Goal: Task Accomplishment & Management: Manage account settings

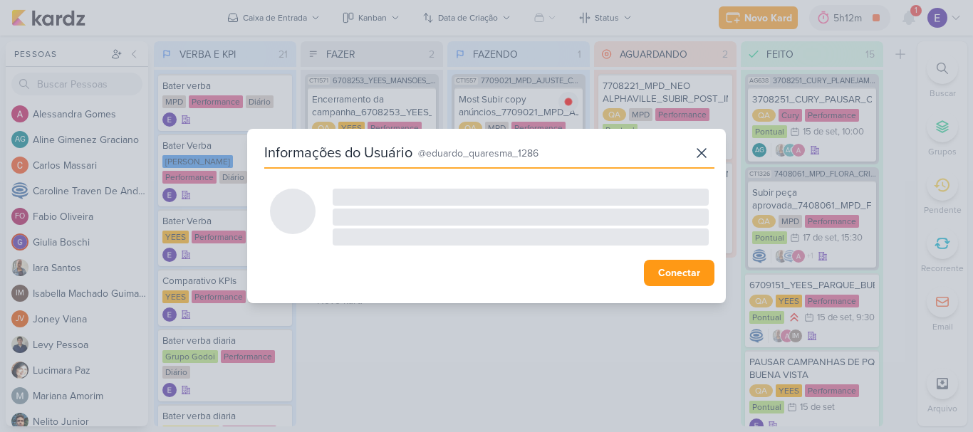
scroll to position [1215, 0]
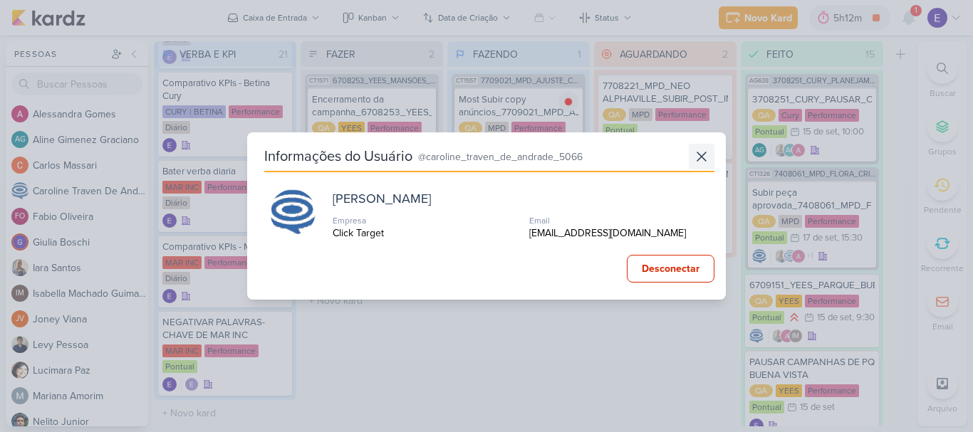
click at [697, 154] on icon at bounding box center [701, 156] width 17 height 17
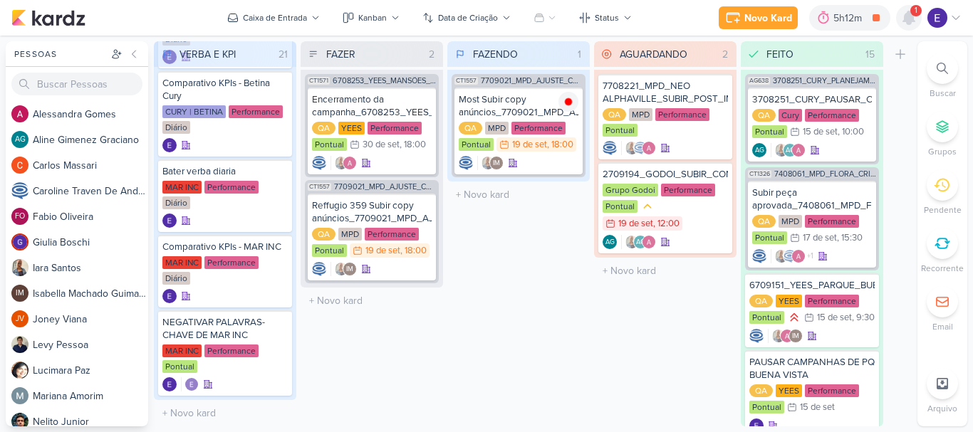
click at [914, 21] on icon at bounding box center [908, 17] width 11 height 13
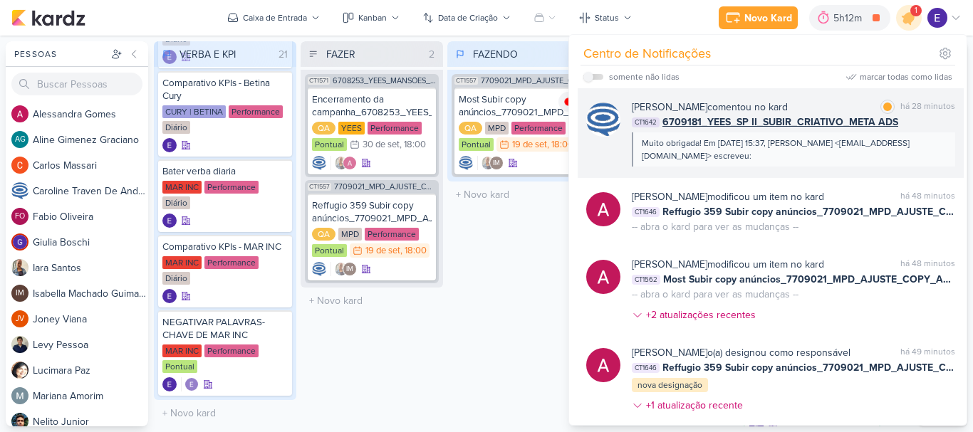
click at [944, 140] on div "Muito obrigada! Em [DATE] 15:37, [PERSON_NAME] <[EMAIL_ADDRESS][DOMAIN_NAME]> e…" at bounding box center [793, 149] width 323 height 34
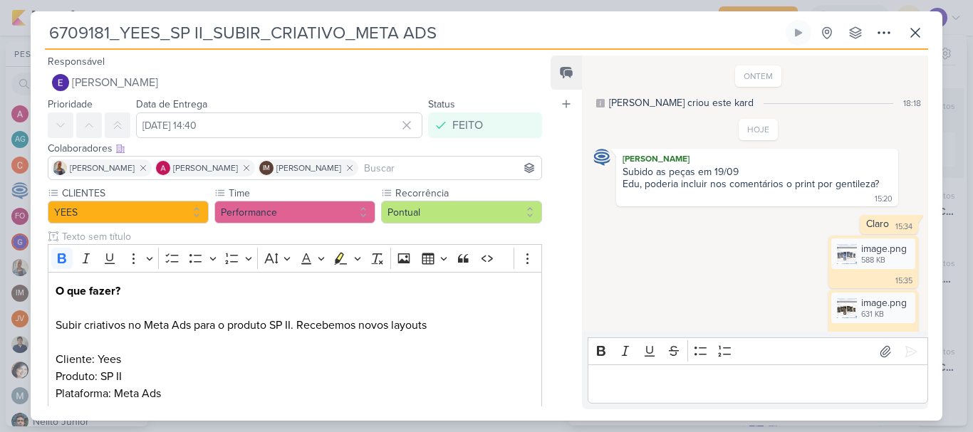
scroll to position [282, 0]
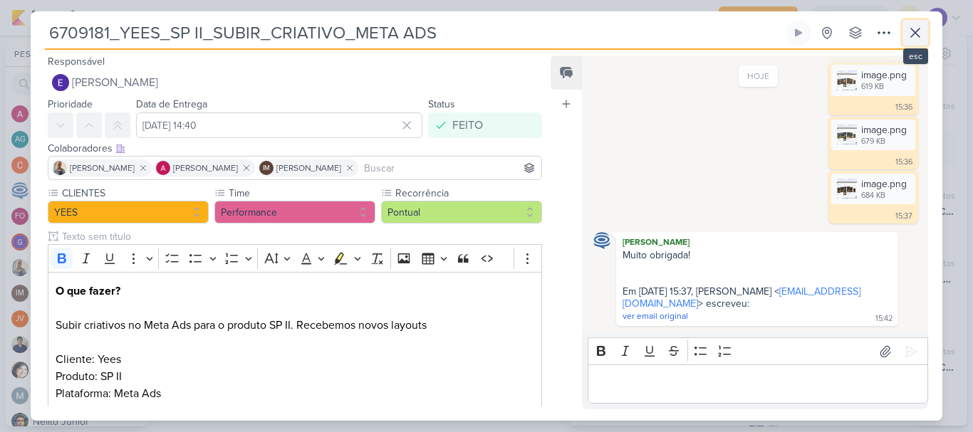
click at [913, 39] on icon at bounding box center [915, 32] width 17 height 17
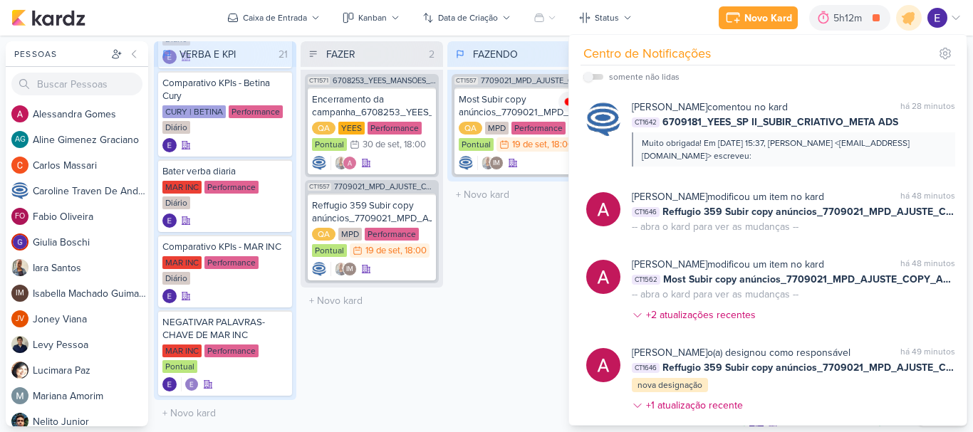
click at [516, 300] on div "FAZENDO 1 Mover Para Esquerda Mover Para Direita [GEOGRAPHIC_DATA] CT1557 77090…" at bounding box center [518, 233] width 142 height 385
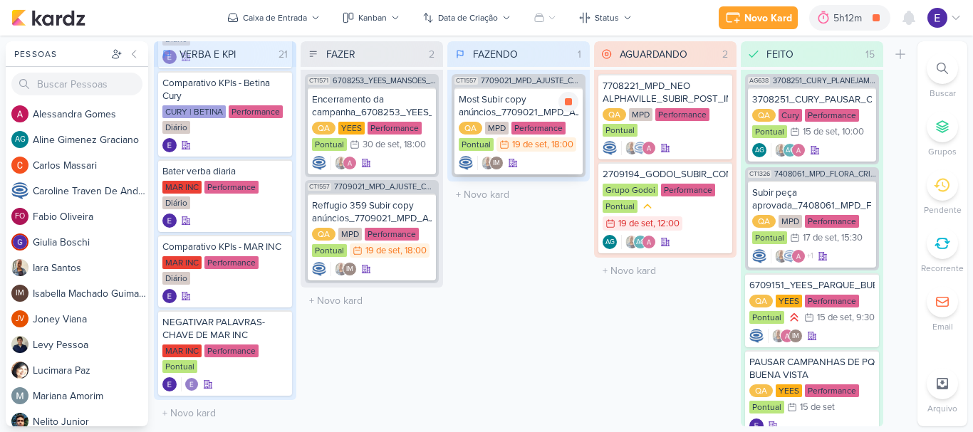
click at [542, 162] on div "IM" at bounding box center [519, 163] width 120 height 14
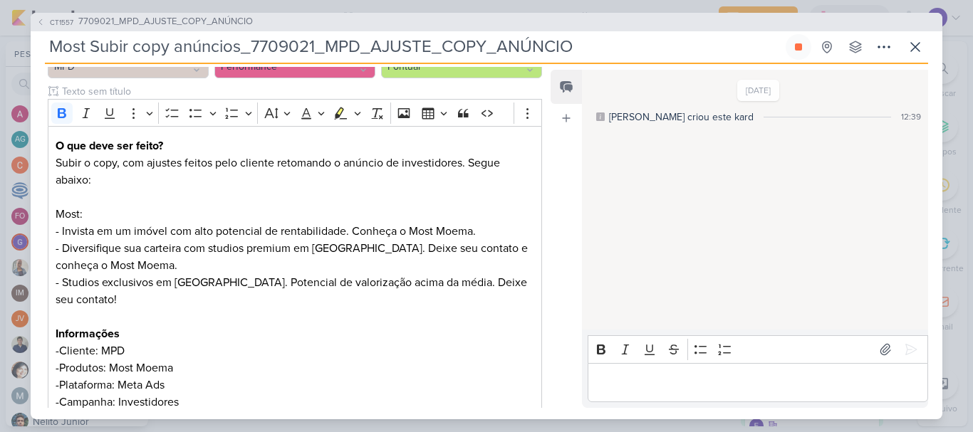
scroll to position [212, 0]
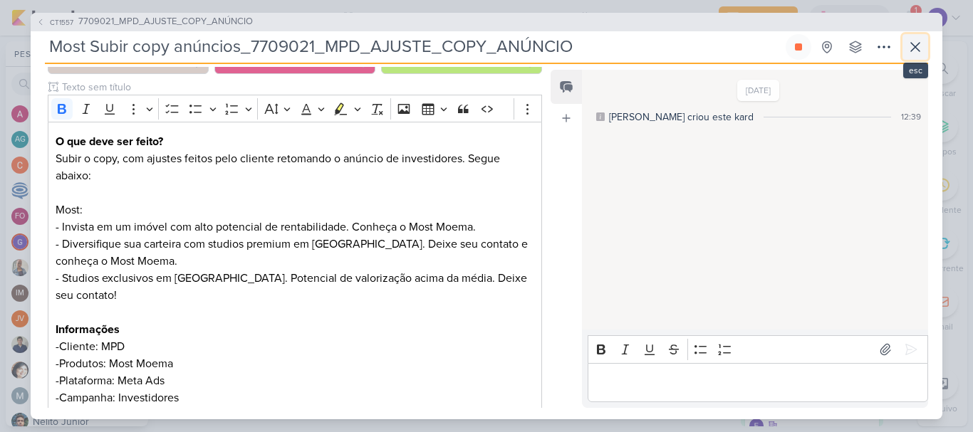
click at [919, 52] on icon at bounding box center [915, 46] width 17 height 17
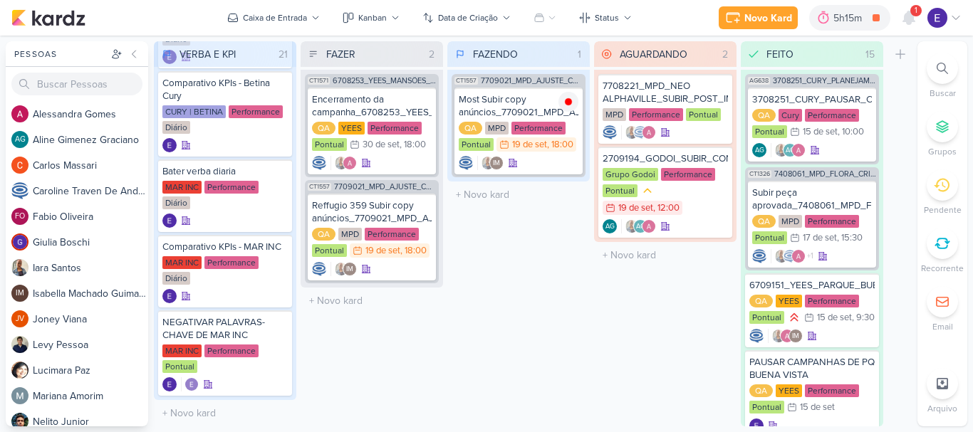
click at [917, 15] on span "1" at bounding box center [915, 10] width 3 height 11
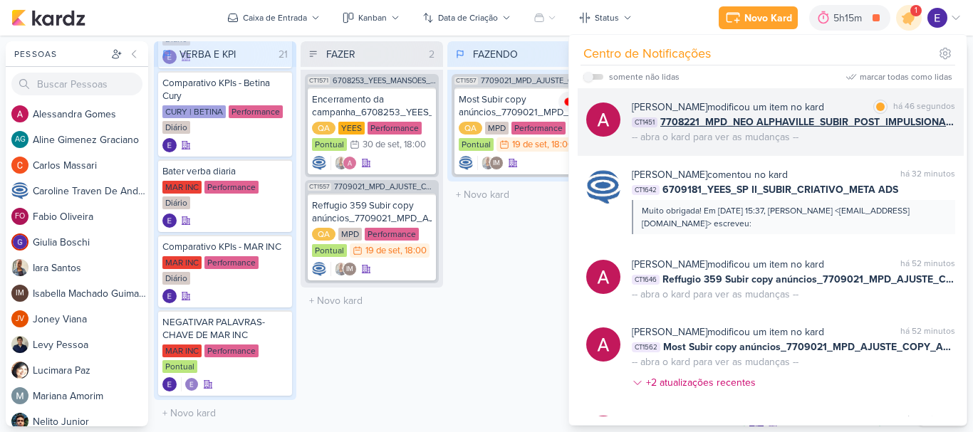
click at [921, 130] on div "[PERSON_NAME] modificou um item no kard marcar como lida há 46 segundos CT1451 …" at bounding box center [793, 122] width 323 height 45
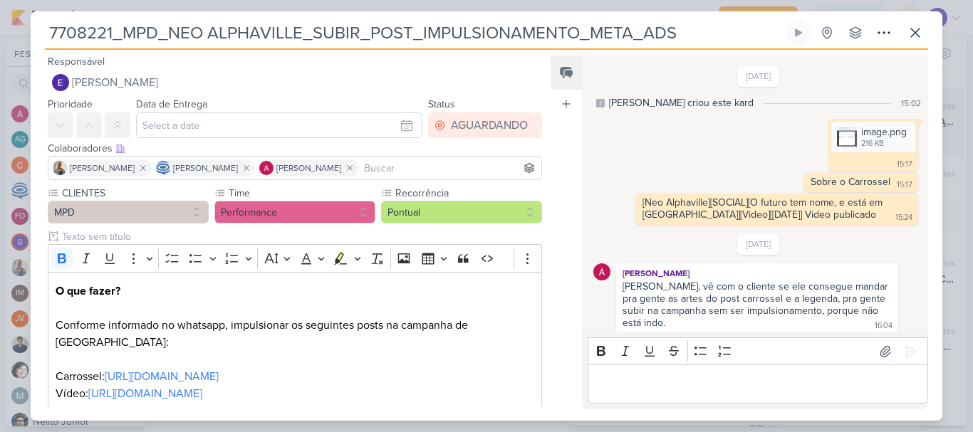
scroll to position [135, 0]
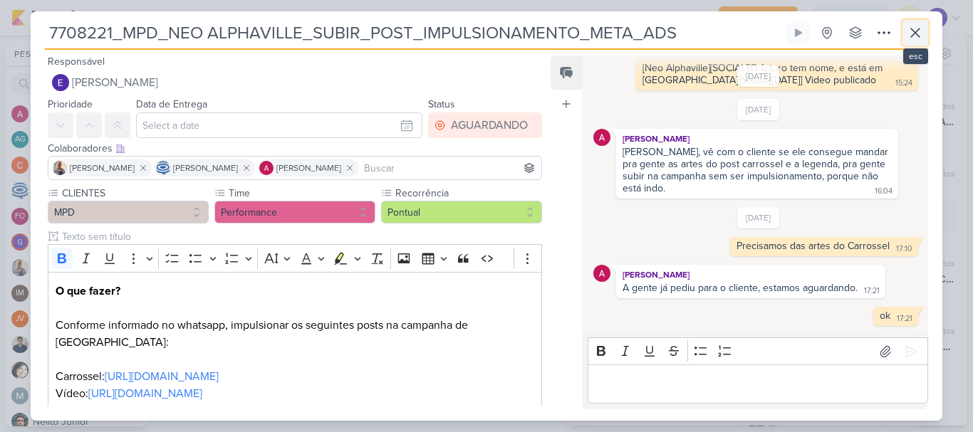
click at [919, 38] on icon at bounding box center [915, 32] width 17 height 17
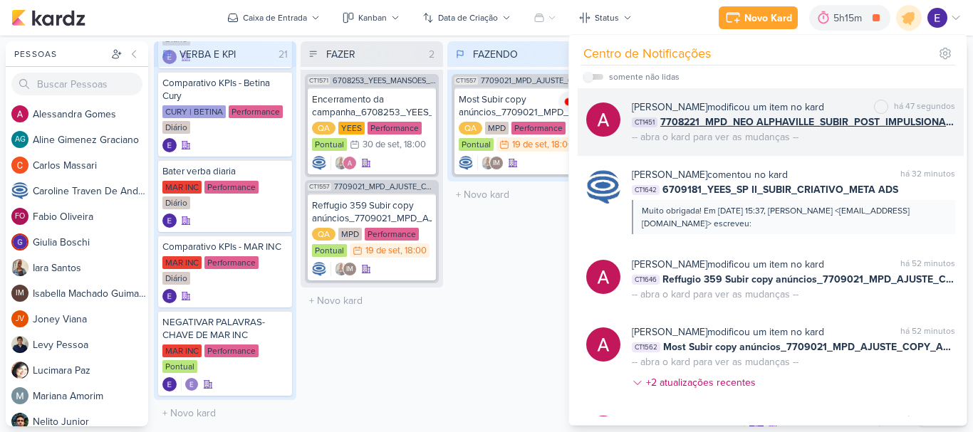
click at [927, 143] on div "[PERSON_NAME] modificou um item no kard marcar como não lida há 47 segundos CT1…" at bounding box center [793, 122] width 323 height 45
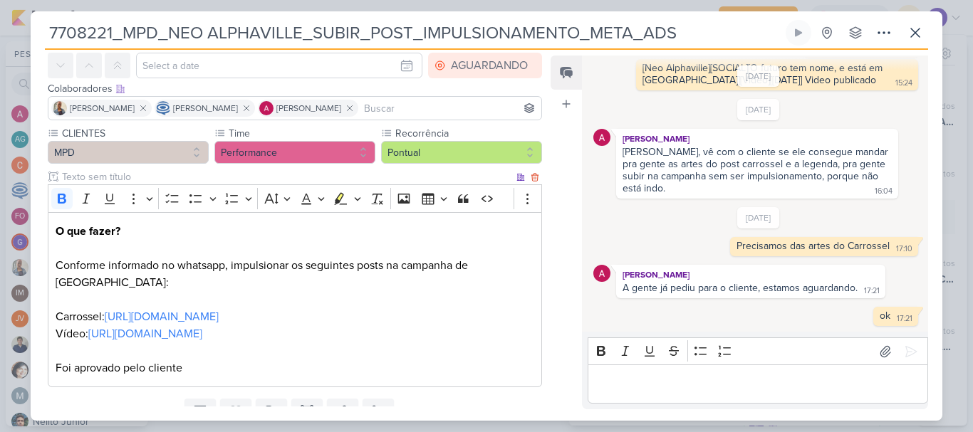
scroll to position [0, 0]
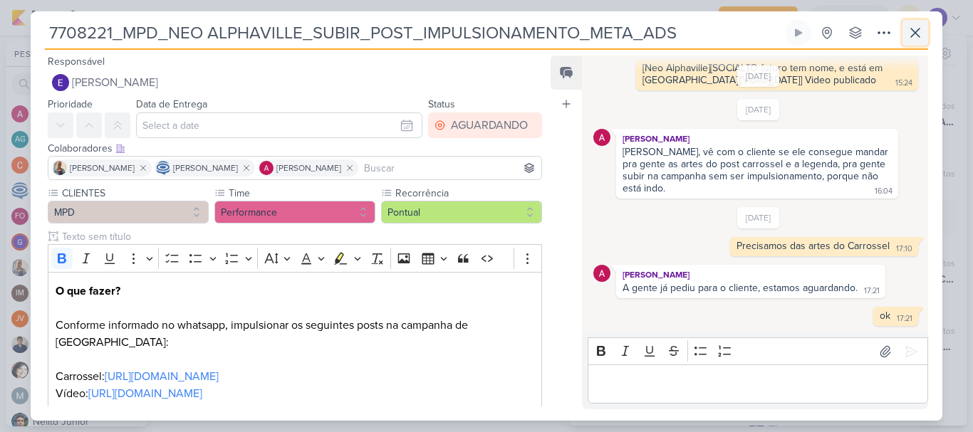
click at [909, 36] on icon at bounding box center [915, 32] width 17 height 17
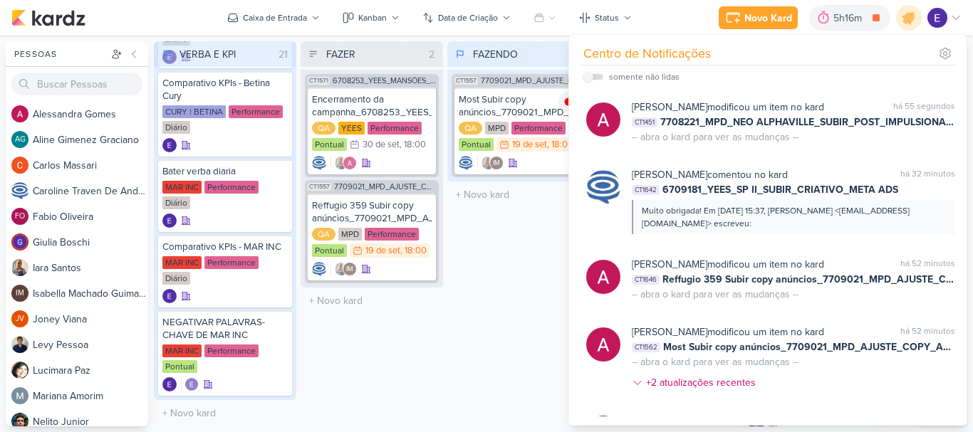
click at [481, 313] on div "FAZENDO 1 Mover Para Esquerda Mover Para Direita [GEOGRAPHIC_DATA] CT1557 77090…" at bounding box center [518, 233] width 142 height 385
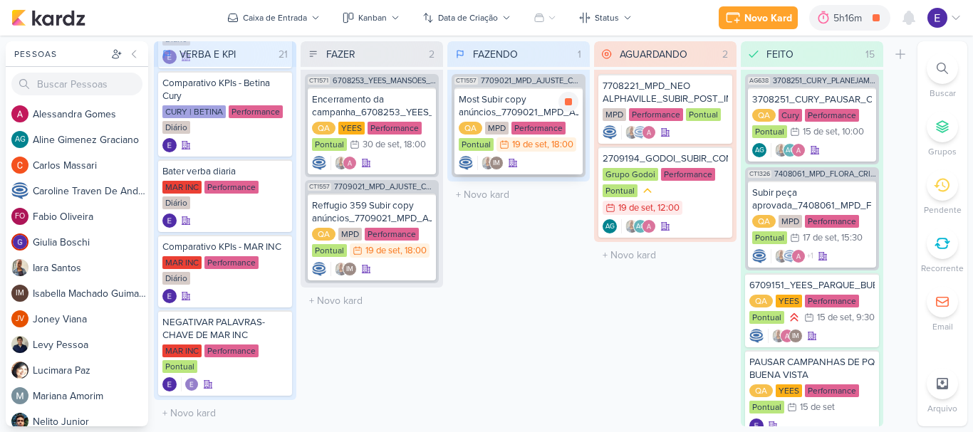
click at [533, 159] on div "IM" at bounding box center [519, 163] width 120 height 14
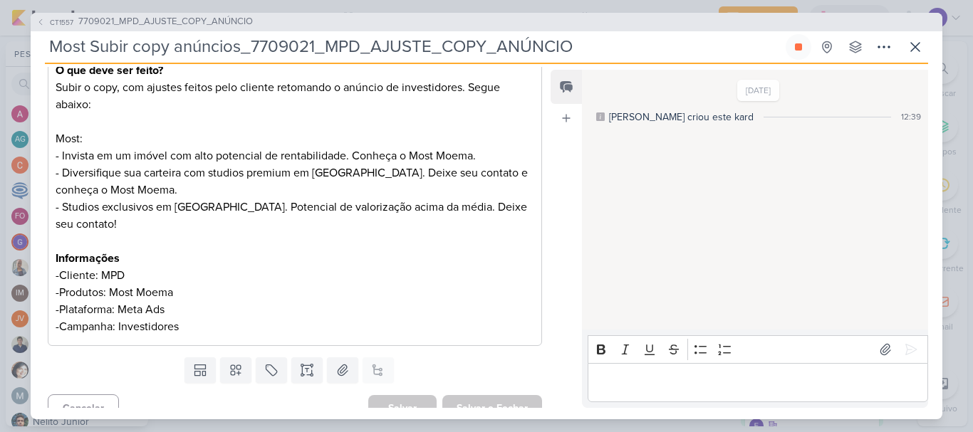
scroll to position [212, 0]
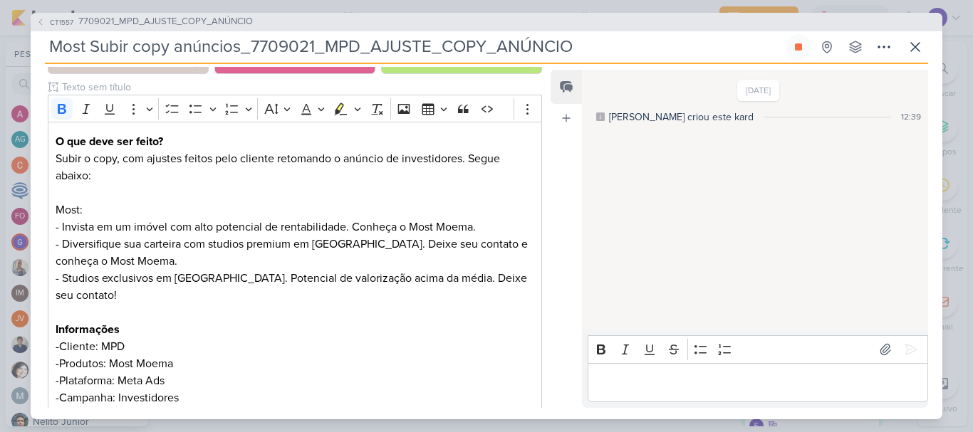
click at [912, 60] on div "Most Subir copy anúncios_7709021_MPD_AJUSTE_COPY_ANÚNCIO Criado por [PERSON_NAM…" at bounding box center [486, 49] width 883 height 30
click at [912, 53] on icon at bounding box center [915, 46] width 17 height 17
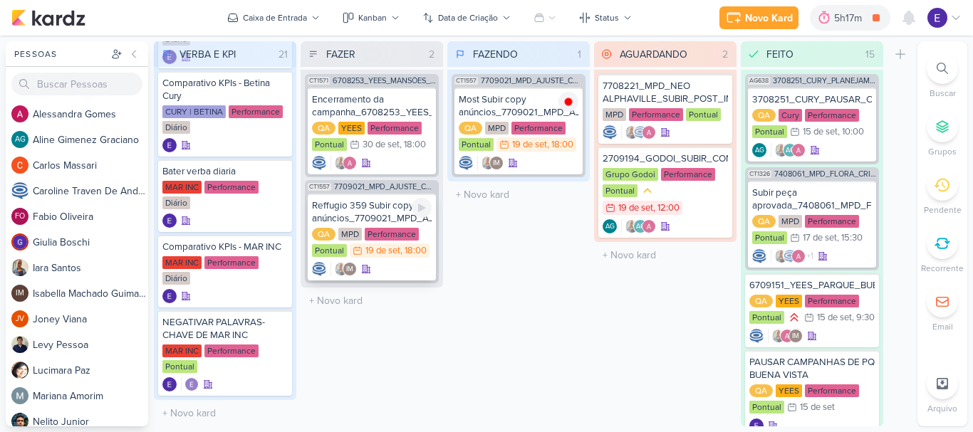
click at [417, 261] on div "Reffugio 359 Subir copy anúncios_7709021_MPD_AJUSTE_COPY_ANÚNCIO QA MPD Perform…" at bounding box center [372, 237] width 128 height 87
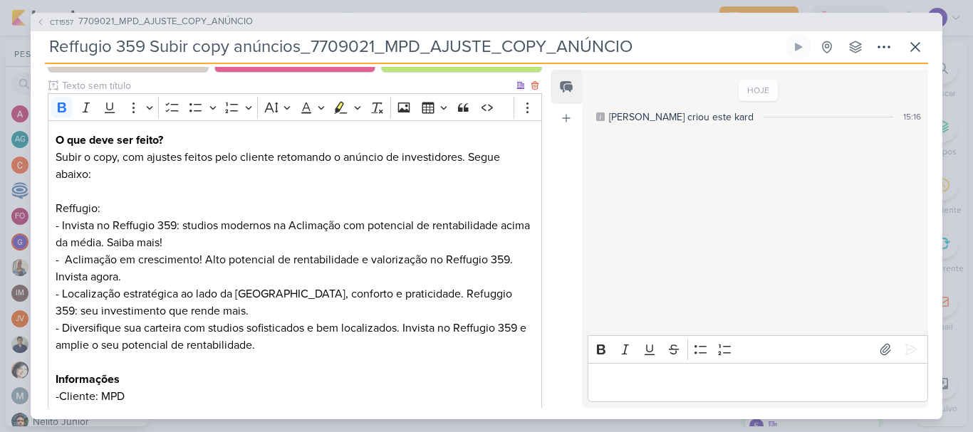
scroll to position [214, 0]
click at [914, 55] on icon at bounding box center [915, 46] width 17 height 17
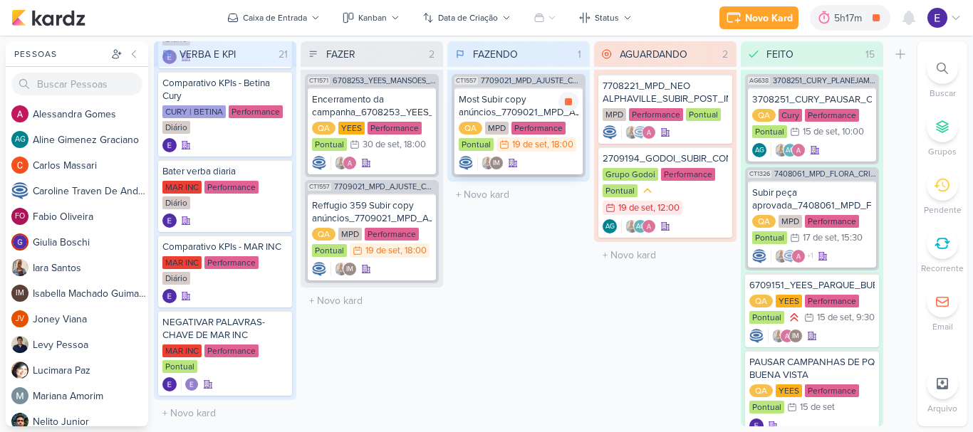
click at [520, 157] on div "IM" at bounding box center [519, 163] width 120 height 14
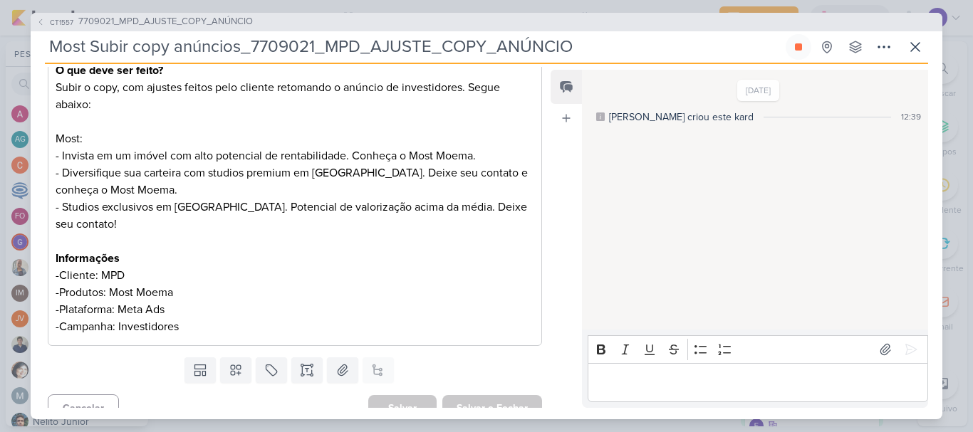
scroll to position [212, 0]
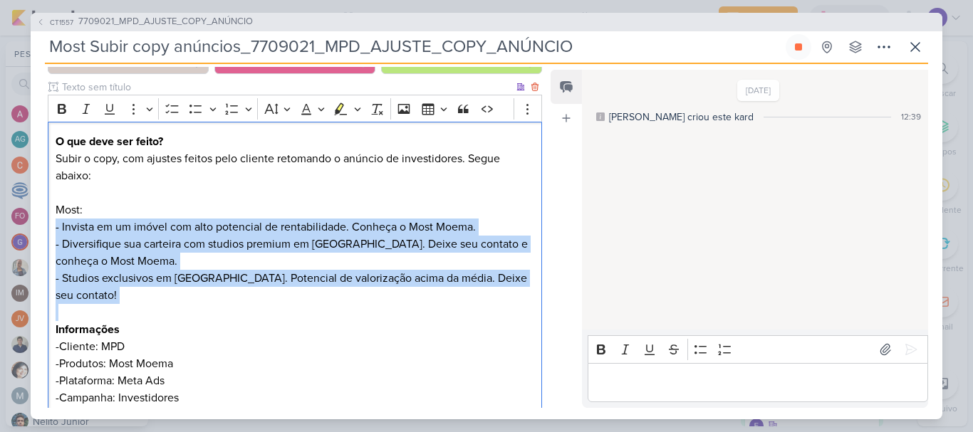
drag, startPoint x: 528, startPoint y: 288, endPoint x: 51, endPoint y: 226, distance: 481.3
click at [51, 226] on div "O que deve ser feito? Subir o copy, com ajustes feitos pelo cliente retomando o…" at bounding box center [295, 270] width 494 height 296
copy p "- Invista em um imóvel com alto potencial de rentabilidade. Conheça o Most Moem…"
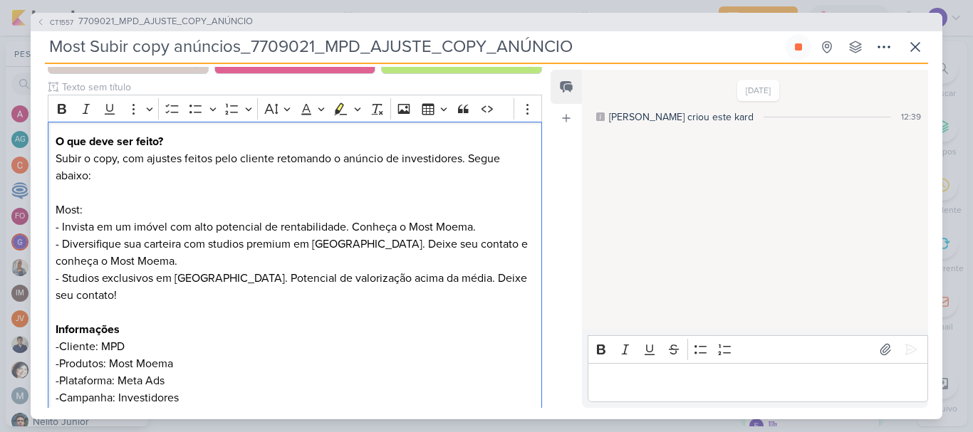
click at [679, 260] on div "[DATE] [PERSON_NAME] criou este kard 12:39" at bounding box center [754, 200] width 345 height 259
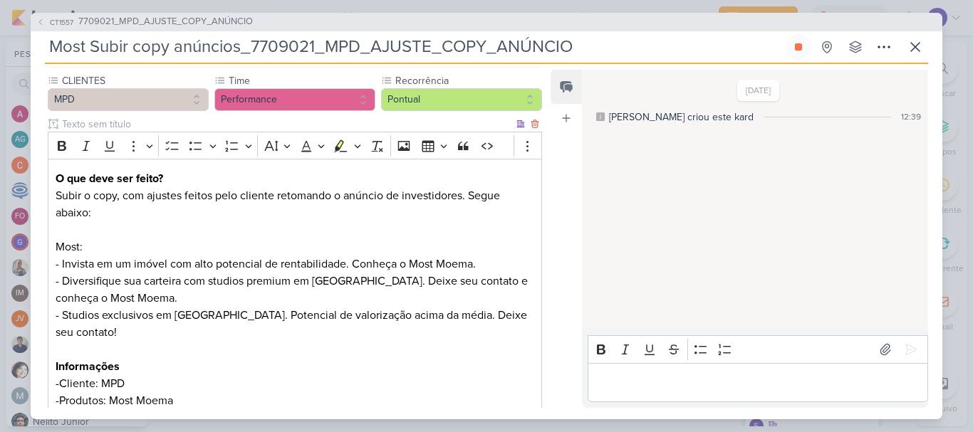
scroll to position [140, 0]
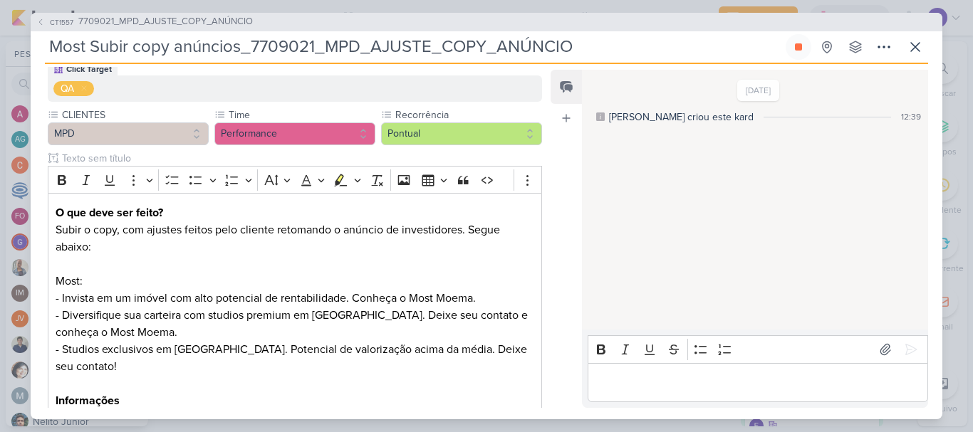
click at [656, 380] on p "Editor editing area: main" at bounding box center [757, 382] width 325 height 17
click at [929, 54] on div "CT1557 7709021_MPD_AJUSTE_COPY_ANÚNCIO Most Subir copy anúncios_7709021_MPD_AJU…" at bounding box center [487, 216] width 912 height 407
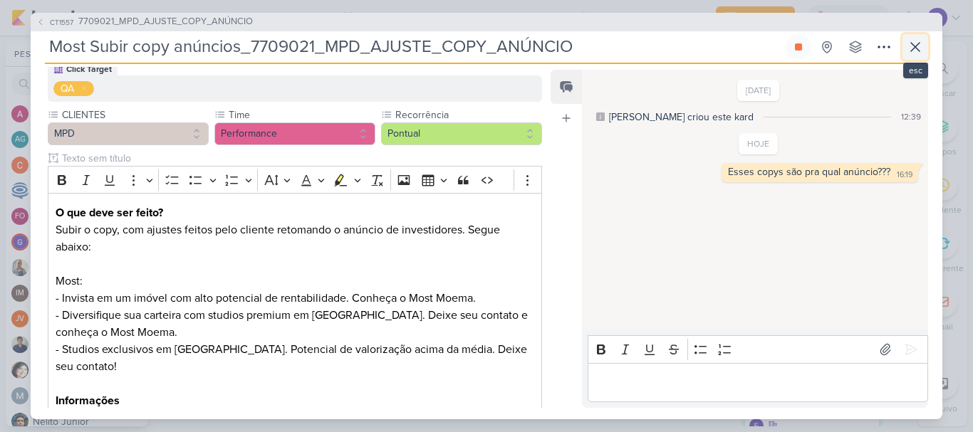
click at [919, 49] on icon at bounding box center [915, 46] width 17 height 17
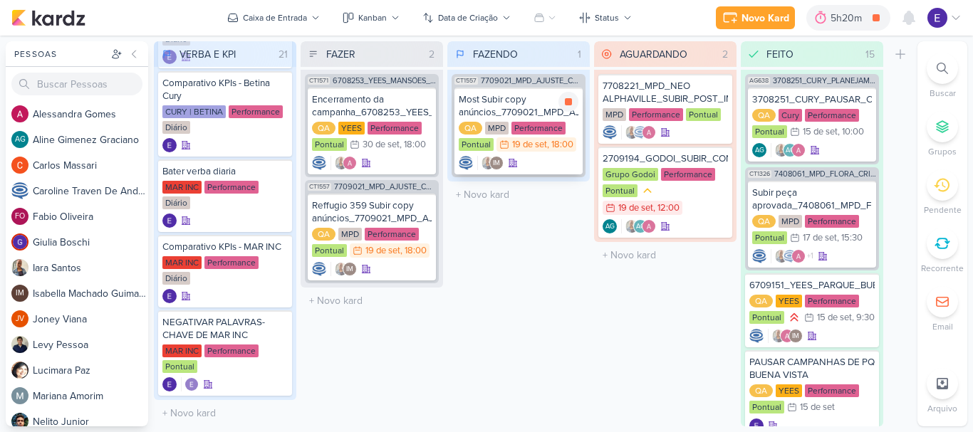
click at [533, 155] on div "Most Subir copy anúncios_7709021_MPD_AJUSTE_COPY_ANÚNCIO QA MPD Performance Pon…" at bounding box center [518, 131] width 128 height 87
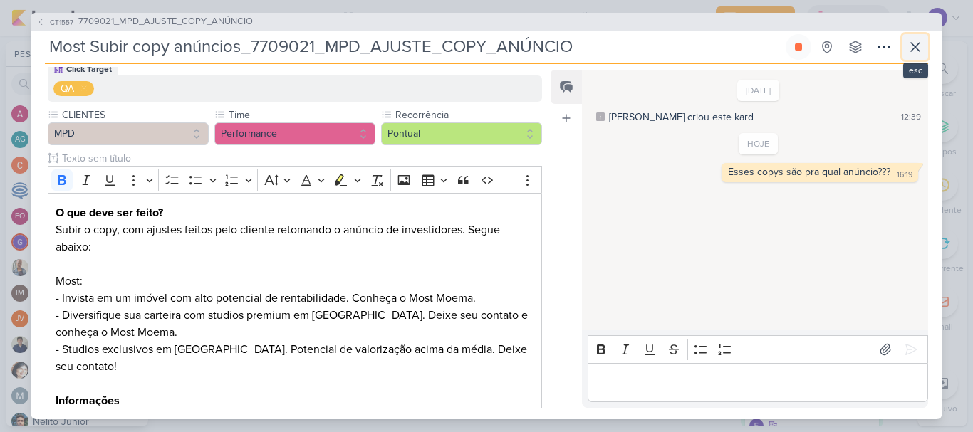
click at [917, 49] on icon at bounding box center [915, 47] width 9 height 9
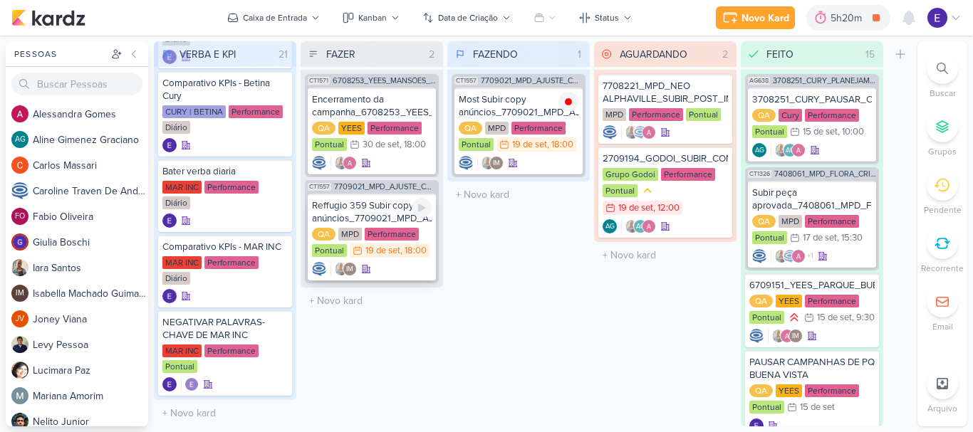
click at [417, 249] on div ", 18:00" at bounding box center [413, 250] width 26 height 9
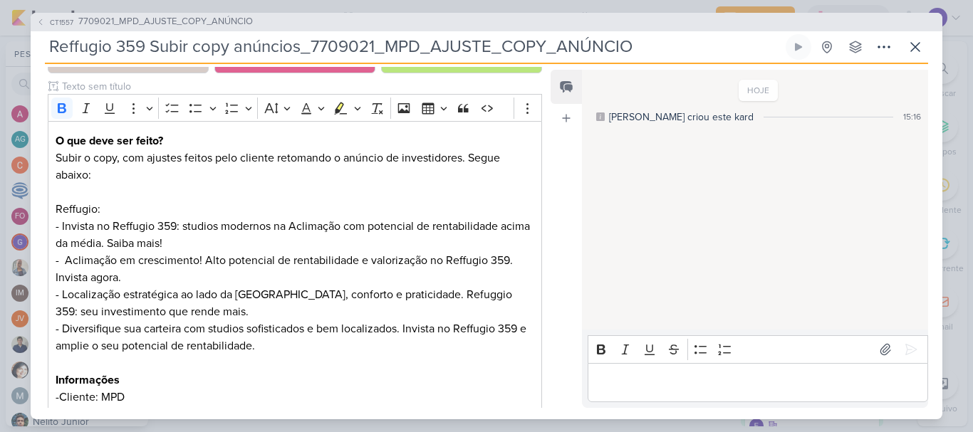
scroll to position [214, 0]
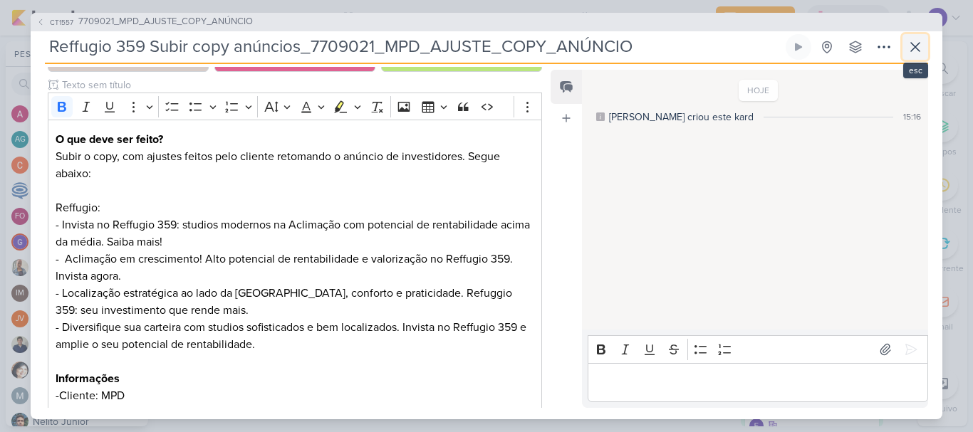
click at [908, 56] on button at bounding box center [915, 47] width 26 height 26
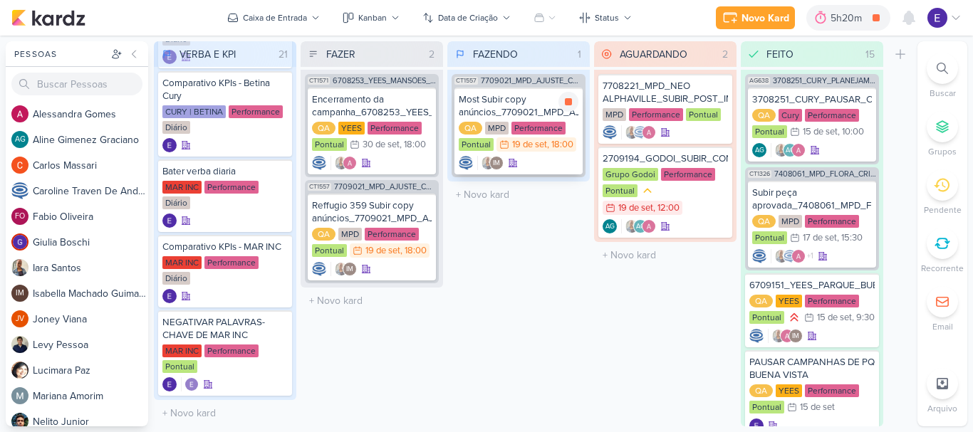
click at [514, 168] on div "IM" at bounding box center [488, 163] width 59 height 14
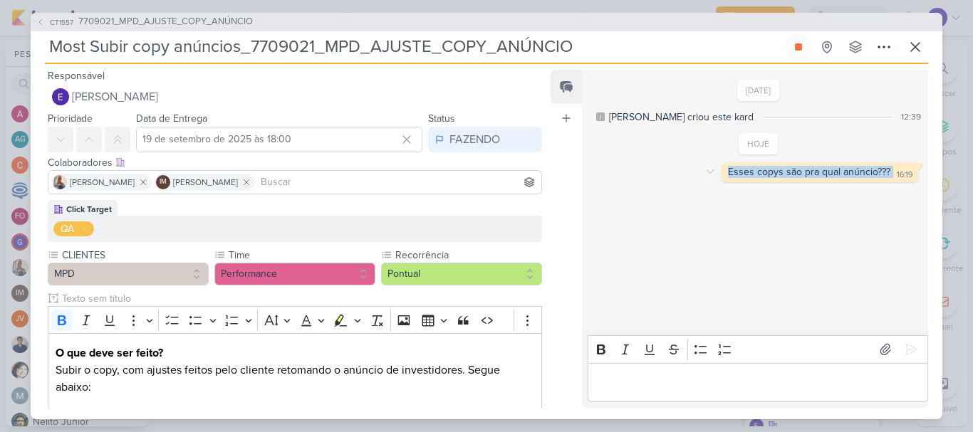
drag, startPoint x: 888, startPoint y: 180, endPoint x: 719, endPoint y: 179, distance: 168.8
click at [721, 179] on div "Esses copys são pra qual anúncio??? 16:19 16:19" at bounding box center [819, 172] width 197 height 19
copy div "Esses copys são pra qual anúncio???"
click at [907, 53] on icon at bounding box center [915, 46] width 17 height 17
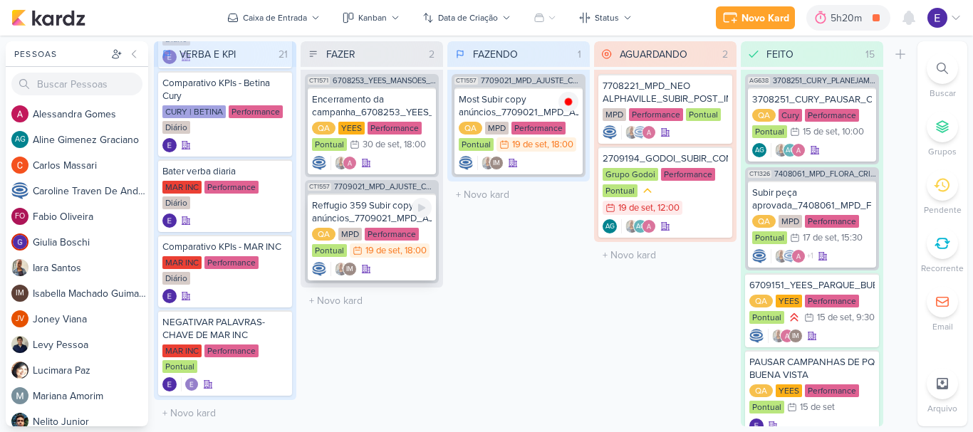
click at [401, 262] on div "IM" at bounding box center [372, 269] width 120 height 14
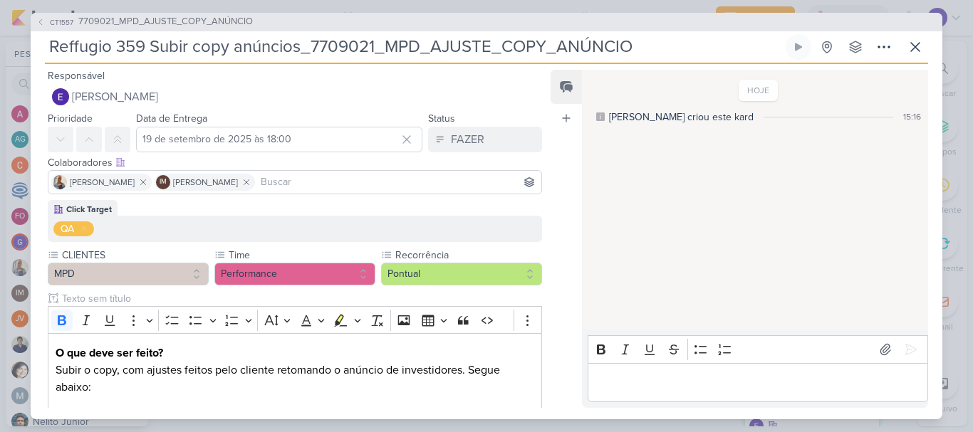
click at [673, 370] on div "Editor editing area: main" at bounding box center [758, 382] width 340 height 39
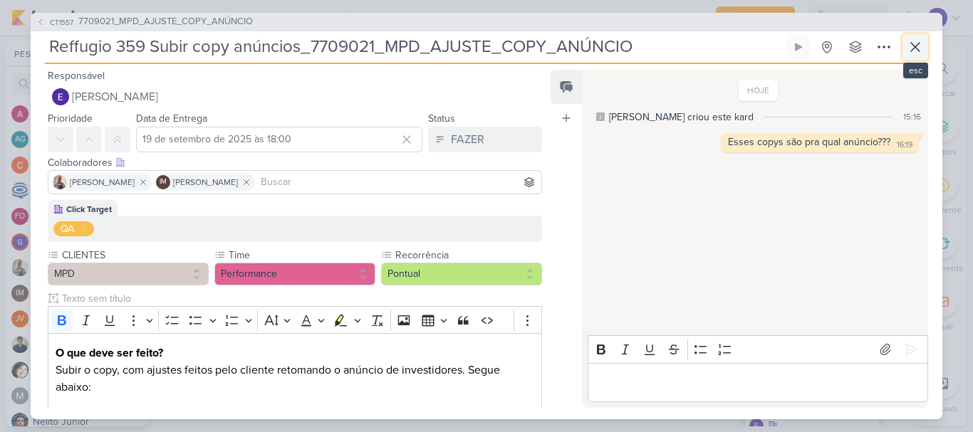
click at [909, 49] on icon at bounding box center [915, 46] width 17 height 17
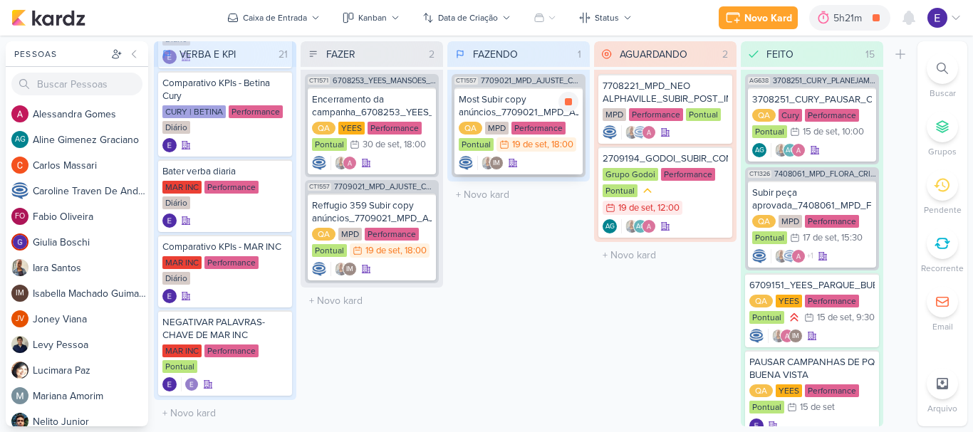
click at [520, 160] on div "IM" at bounding box center [519, 163] width 120 height 14
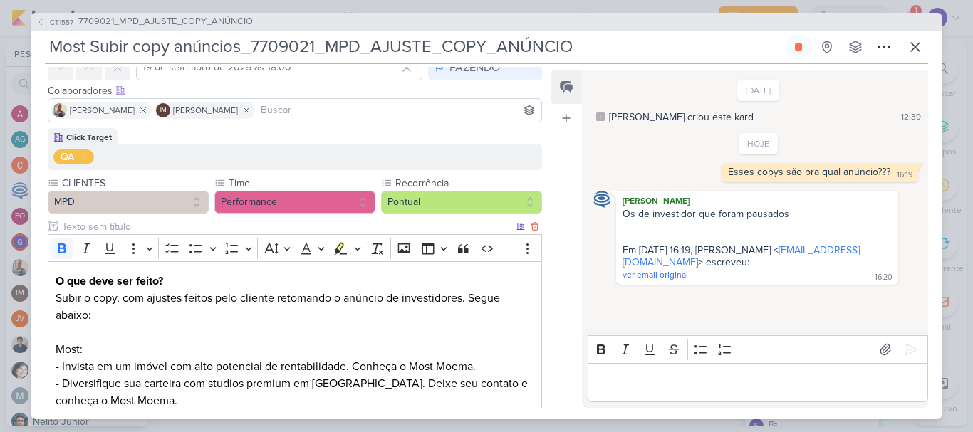
scroll to position [71, 0]
click at [909, 51] on icon at bounding box center [915, 46] width 17 height 17
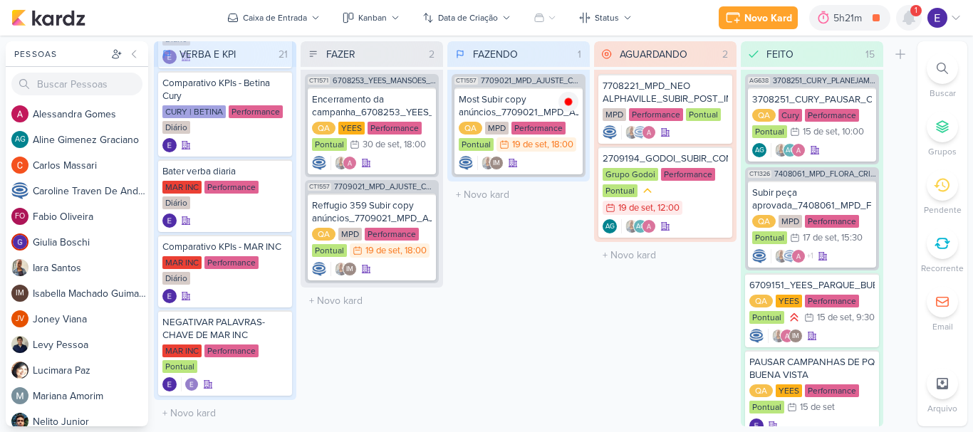
click at [912, 21] on icon at bounding box center [908, 17] width 11 height 13
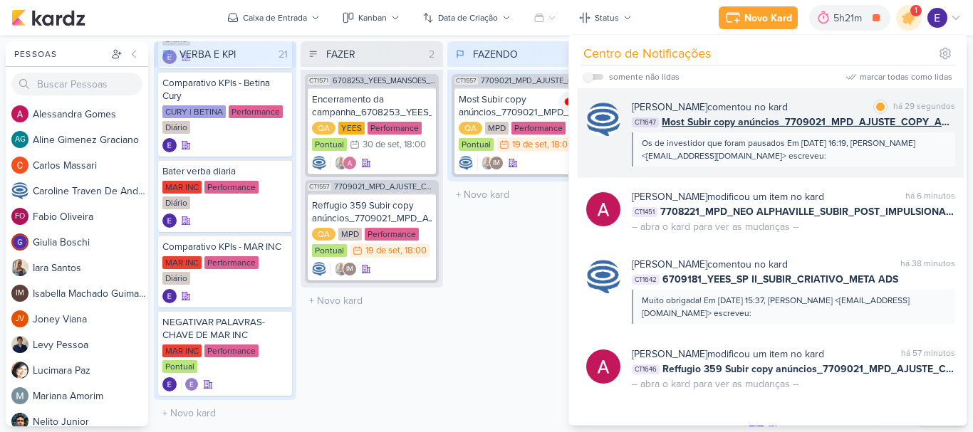
click at [907, 135] on div "Os de investidor que foram pausados Em [DATE] 16:19, [PERSON_NAME] <[EMAIL_ADDR…" at bounding box center [793, 149] width 323 height 34
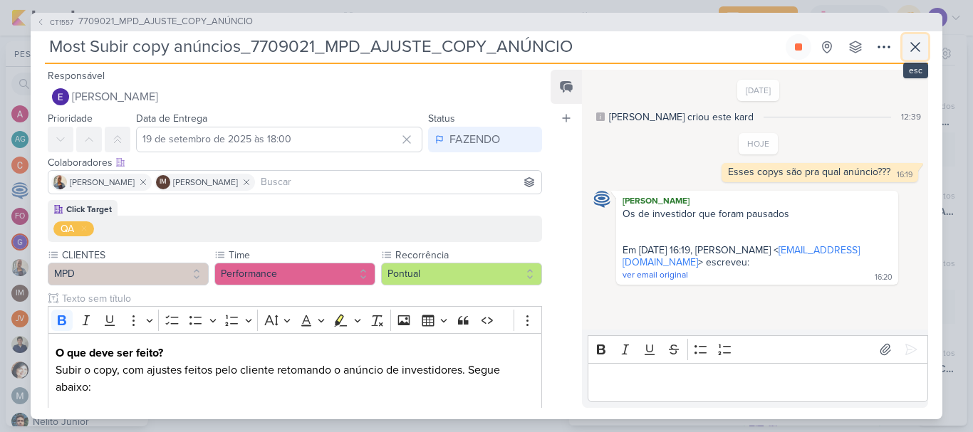
click at [925, 36] on button at bounding box center [915, 47] width 26 height 26
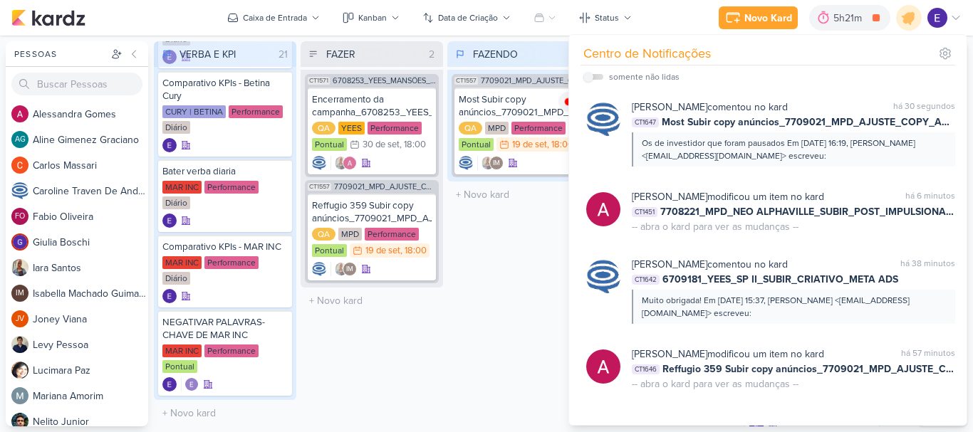
click at [497, 301] on div "FAZENDO 1 Mover Para Esquerda Mover Para Direita [GEOGRAPHIC_DATA] CT1557 77090…" at bounding box center [518, 233] width 142 height 385
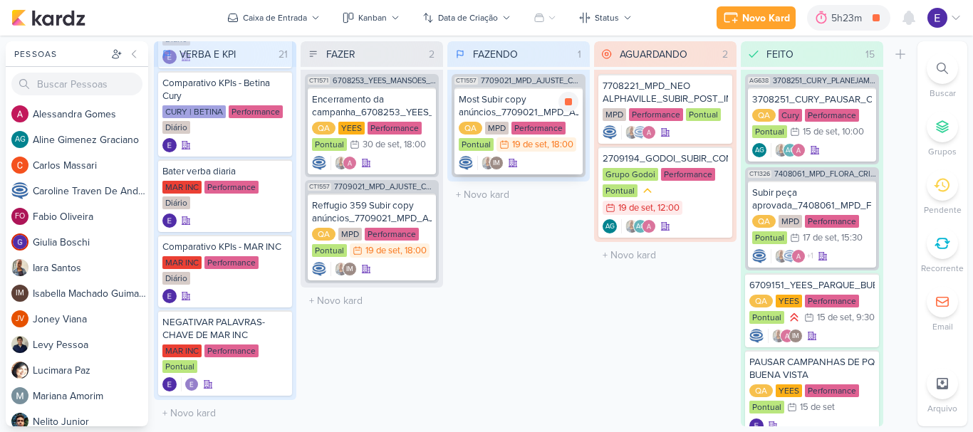
click at [541, 140] on div "19 de set" at bounding box center [529, 144] width 35 height 9
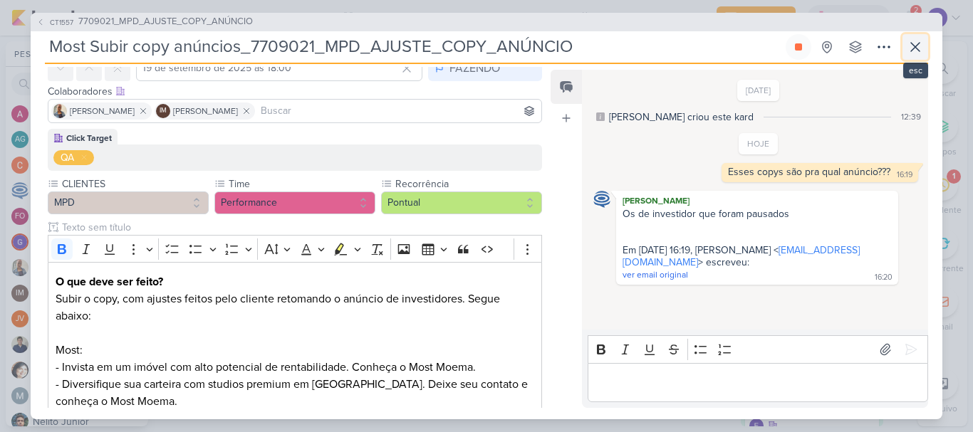
click at [912, 51] on icon at bounding box center [915, 46] width 17 height 17
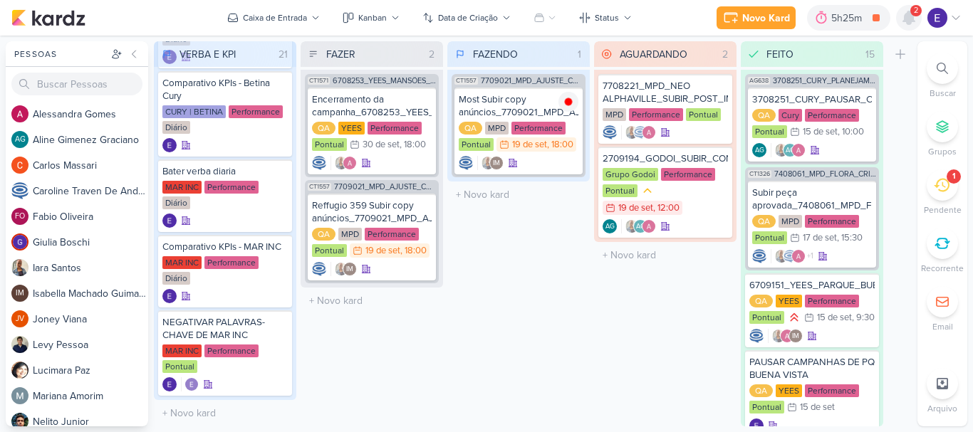
click at [914, 23] on icon at bounding box center [908, 17] width 17 height 17
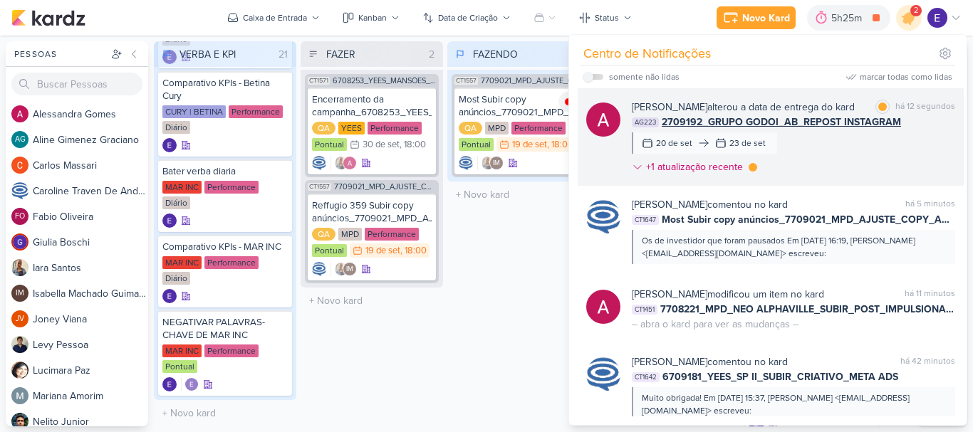
click at [932, 142] on div "[PERSON_NAME] alterou a data de entrega do kard marcar como lida há 12 segundos…" at bounding box center [793, 140] width 323 height 80
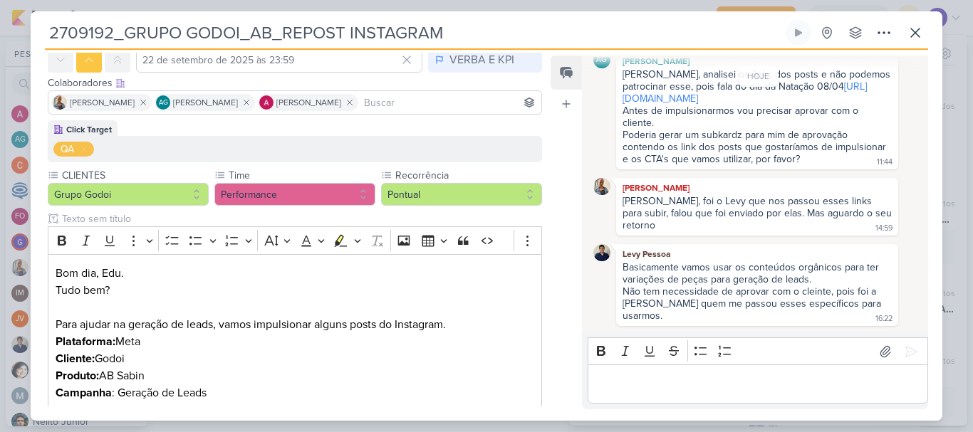
scroll to position [0, 0]
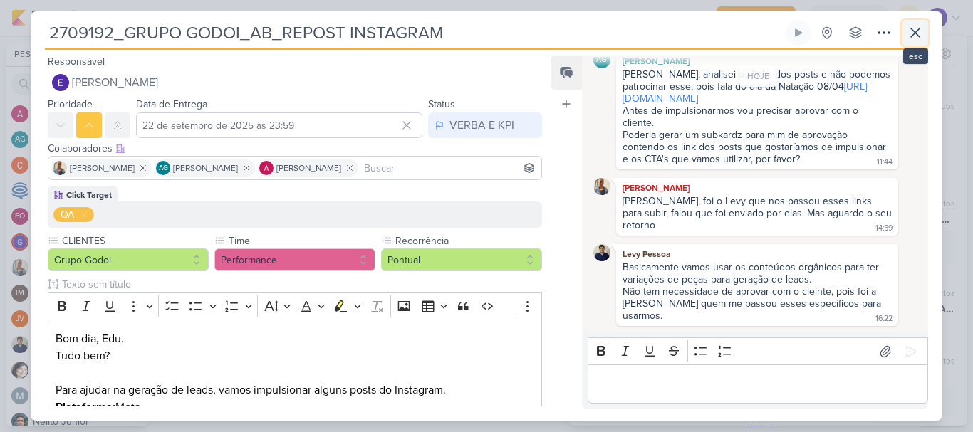
click at [917, 40] on icon at bounding box center [915, 32] width 17 height 17
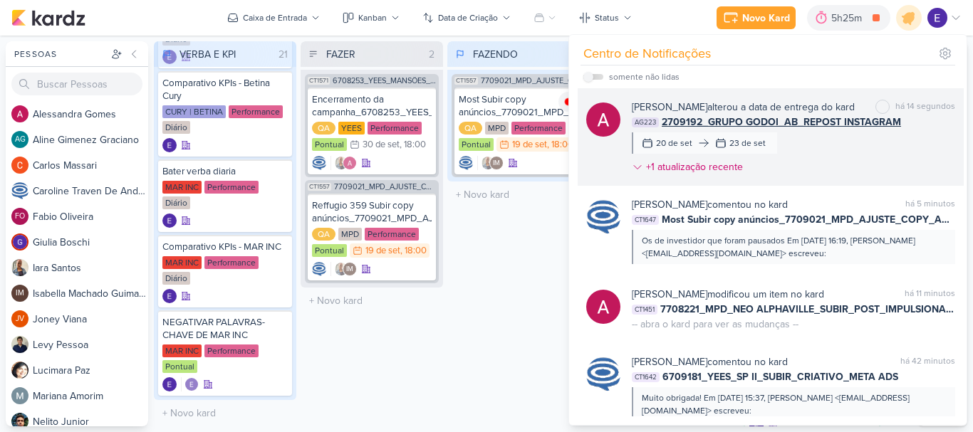
click at [935, 138] on div "[PERSON_NAME] alterou a data de entrega do kard marcar como não lida há 14 segu…" at bounding box center [793, 140] width 323 height 80
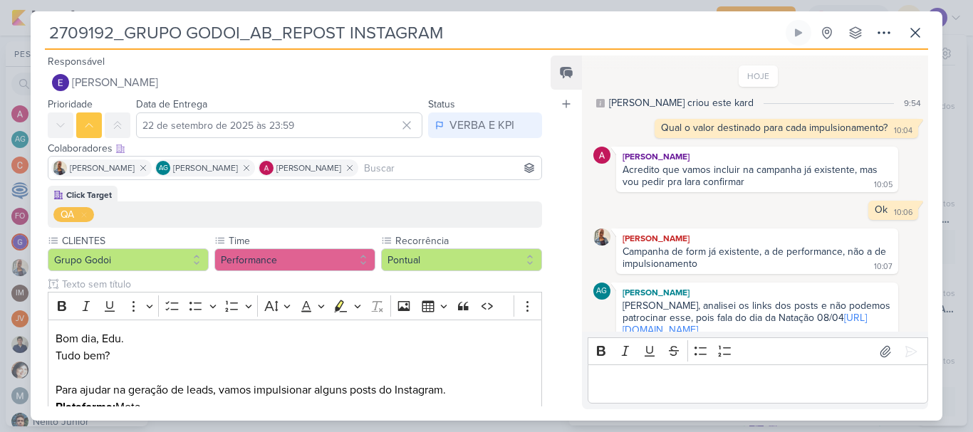
scroll to position [231, 0]
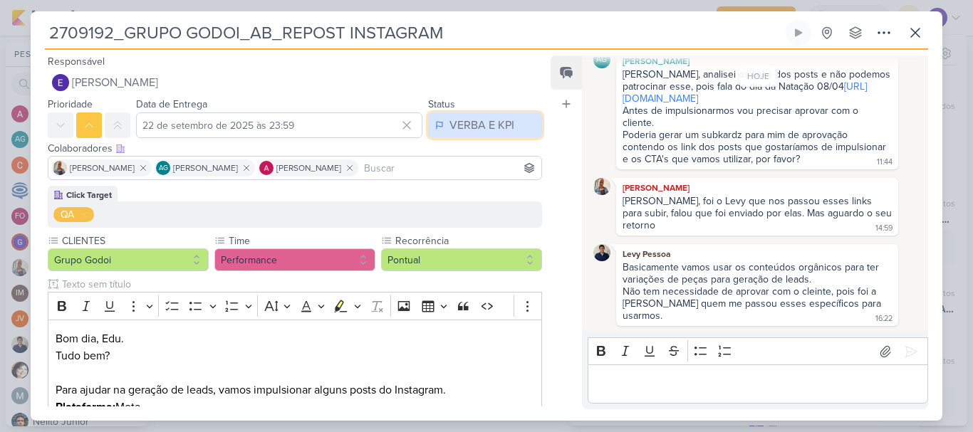
click at [500, 135] on button "VERBA E KPI" at bounding box center [485, 126] width 114 height 26
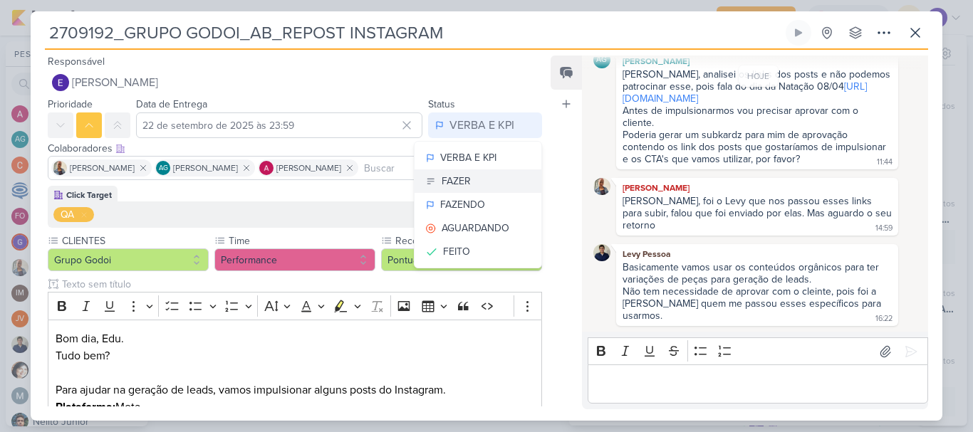
click at [499, 182] on button "FAZER" at bounding box center [478, 182] width 127 height 24
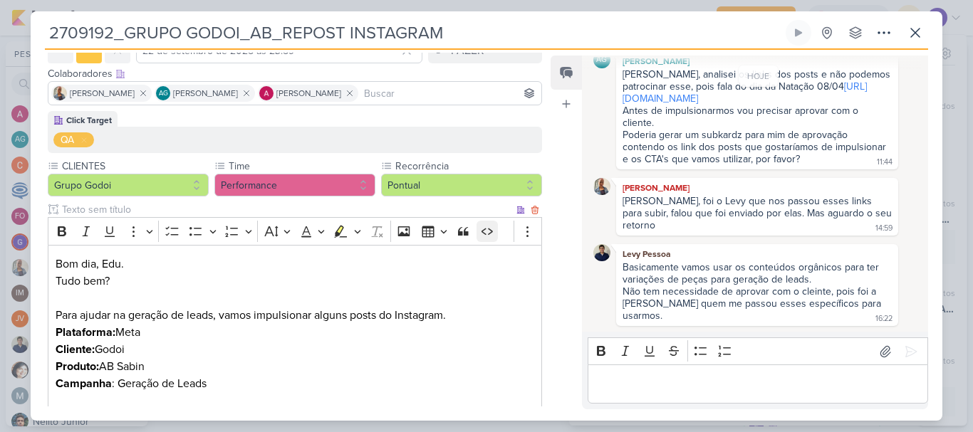
scroll to position [392, 0]
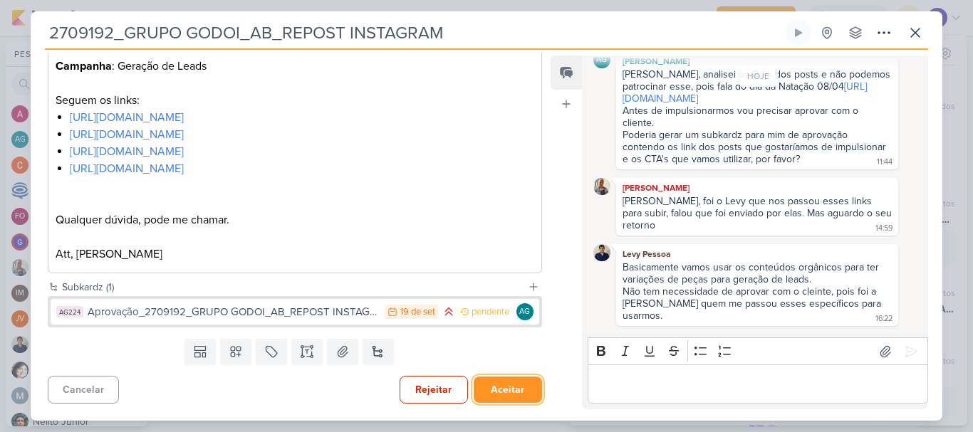
click at [509, 385] on button "Aceitar" at bounding box center [508, 390] width 68 height 26
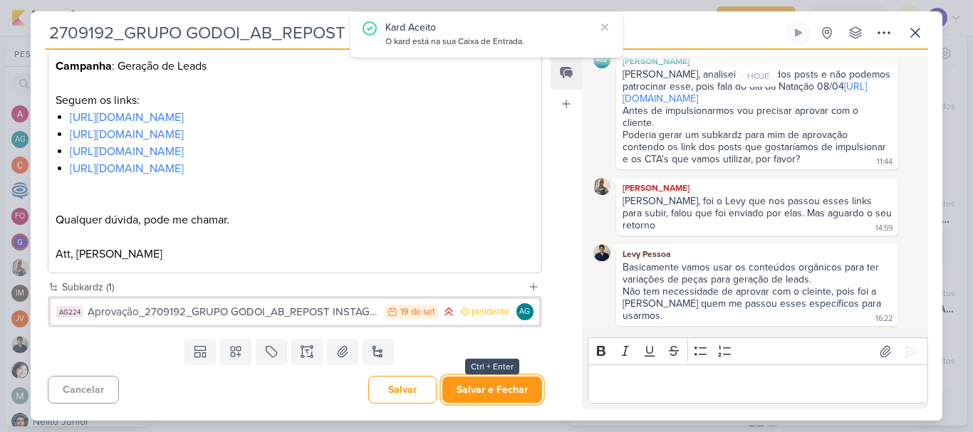
click at [509, 385] on button "Salvar e Fechar" at bounding box center [492, 390] width 100 height 26
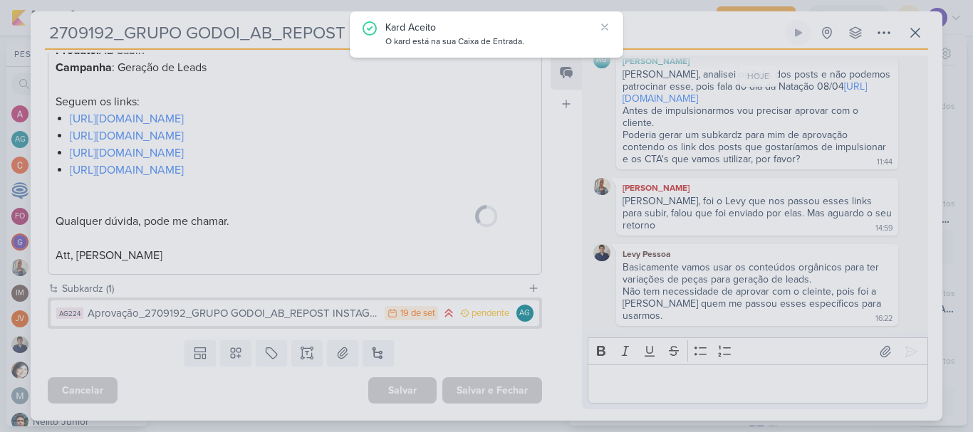
scroll to position [391, 0]
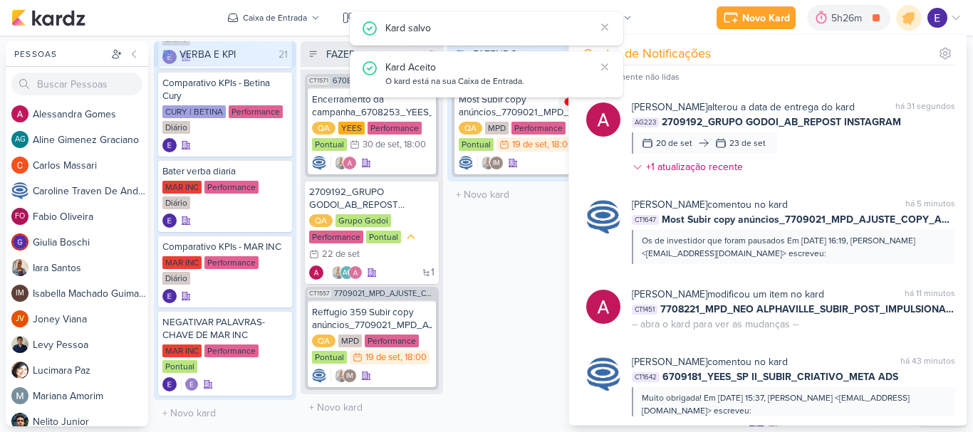
click at [493, 344] on div "FAZENDO 1 Mover Para Esquerda Mover Para Direita [GEOGRAPHIC_DATA] CT1557 77090…" at bounding box center [518, 233] width 142 height 385
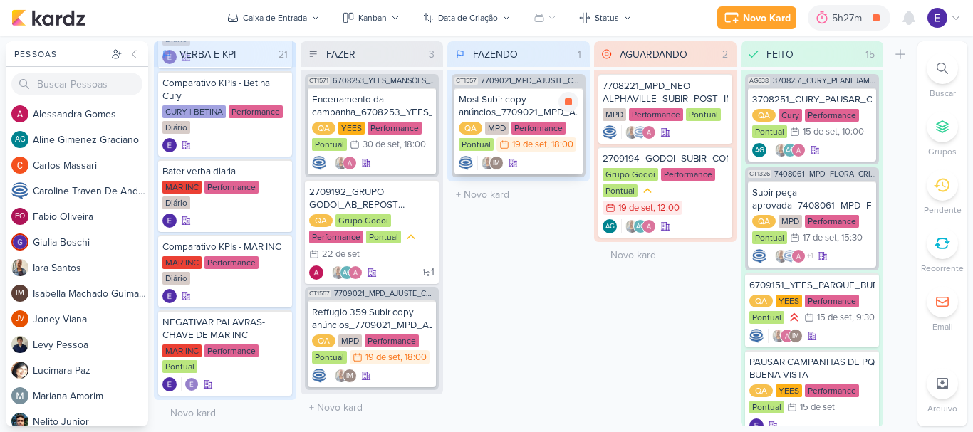
click at [538, 172] on div "Most Subir copy anúncios_7709021_MPD_AJUSTE_COPY_ANÚNCIO QA MPD Performance Pon…" at bounding box center [518, 131] width 128 height 87
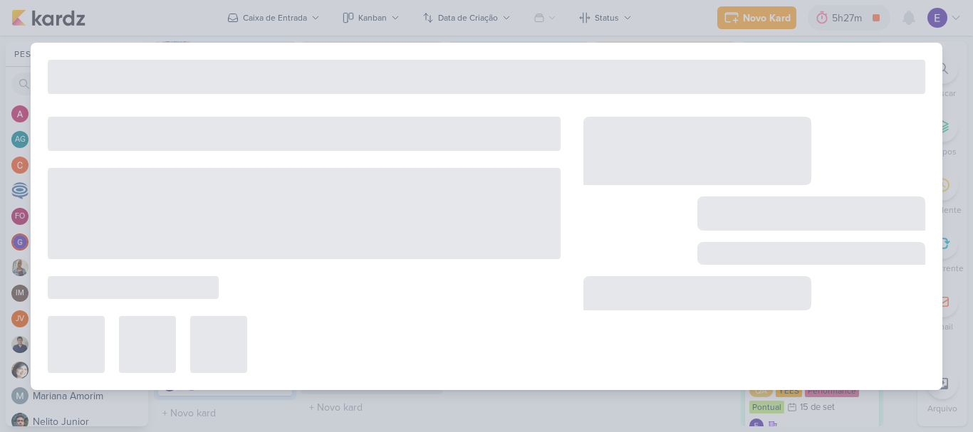
type input "Most Subir copy anúncios_7709021_MPD_AJUSTE_COPY_ANÚNCIO"
type input "19 de setembro de 2025 às 18:00"
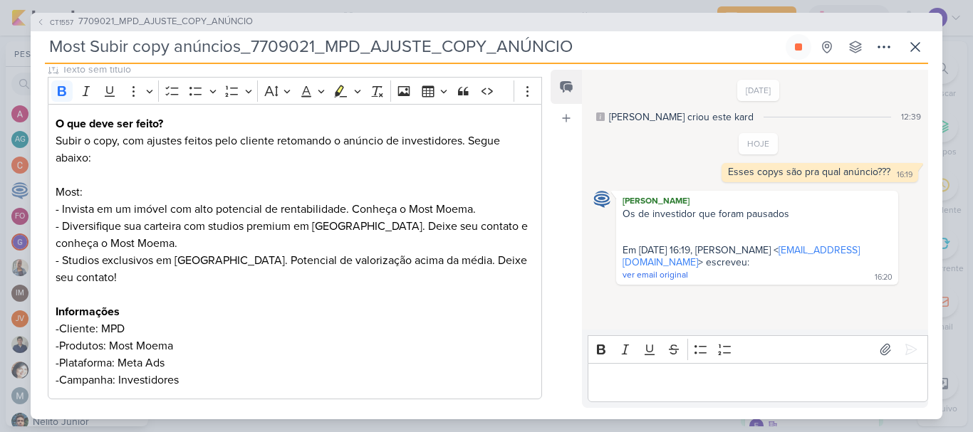
scroll to position [283, 0]
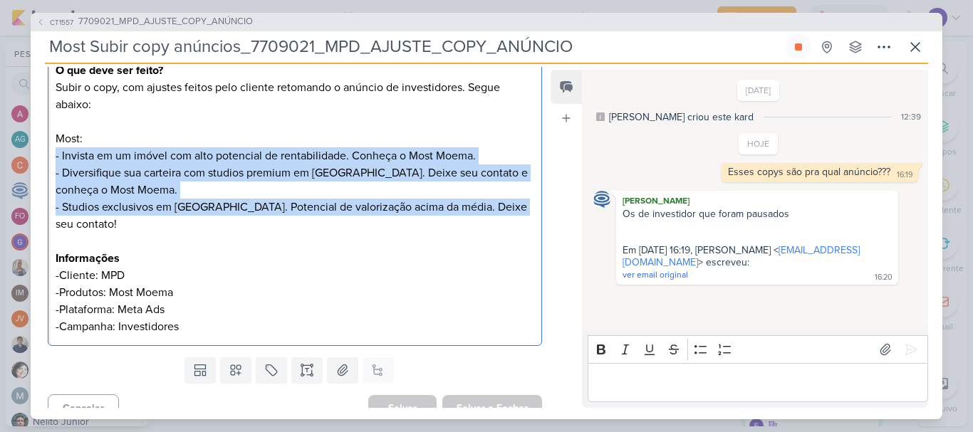
drag, startPoint x: 525, startPoint y: 212, endPoint x: 33, endPoint y: 152, distance: 495.8
click at [33, 152] on div "Click Target QA CLIENTES MPD" at bounding box center [289, 134] width 517 height 434
copy p "- Invista em um imóvel com alto potencial de rentabilidade. Conheça o Most Moem…"
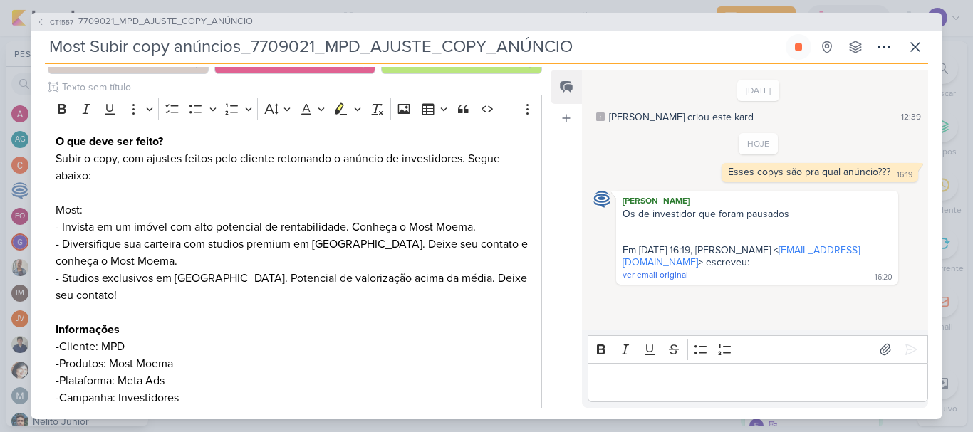
click at [687, 303] on div "[DATE] [PERSON_NAME] criou este kard 12:39 HOJE 16:19" at bounding box center [754, 200] width 345 height 259
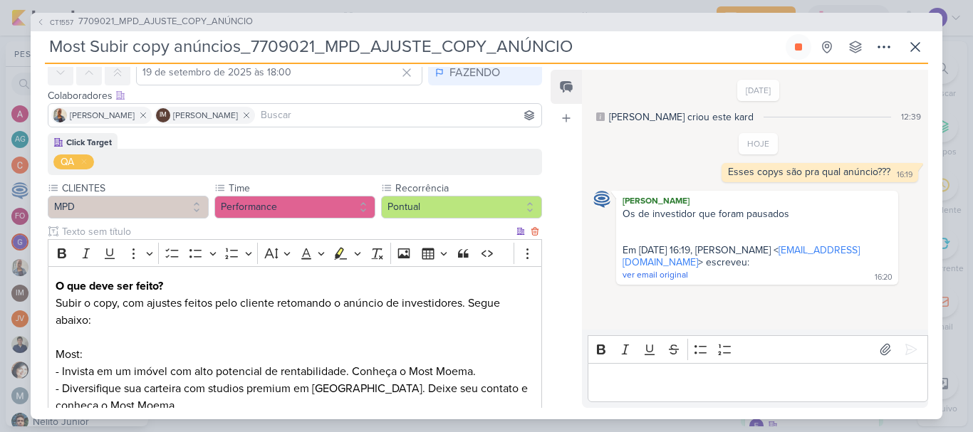
scroll to position [0, 0]
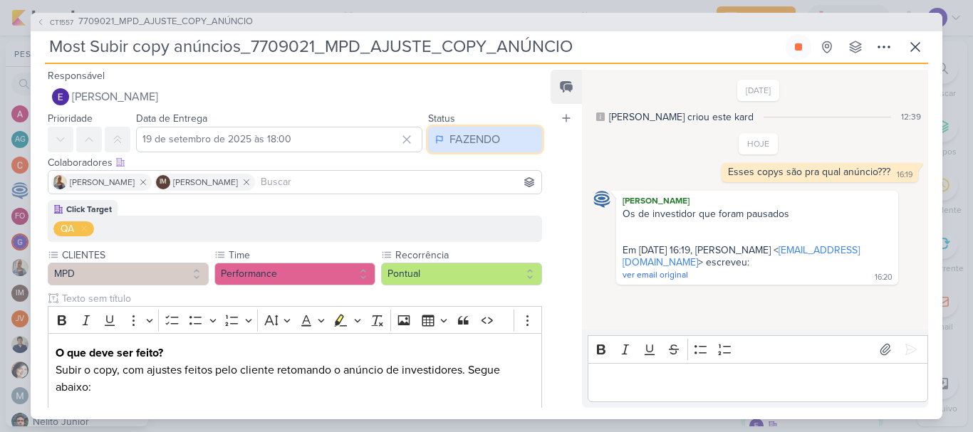
click at [486, 143] on div "FAZENDO" at bounding box center [474, 139] width 51 height 17
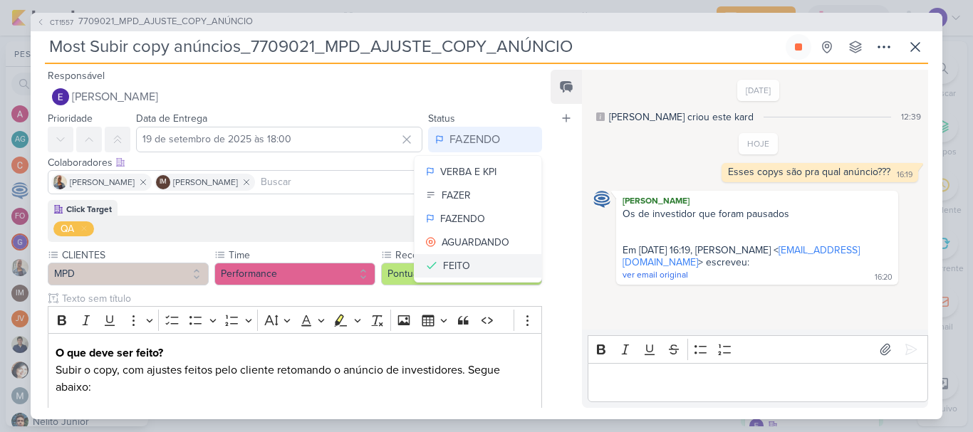
click at [469, 261] on button "FEITO" at bounding box center [478, 266] width 127 height 24
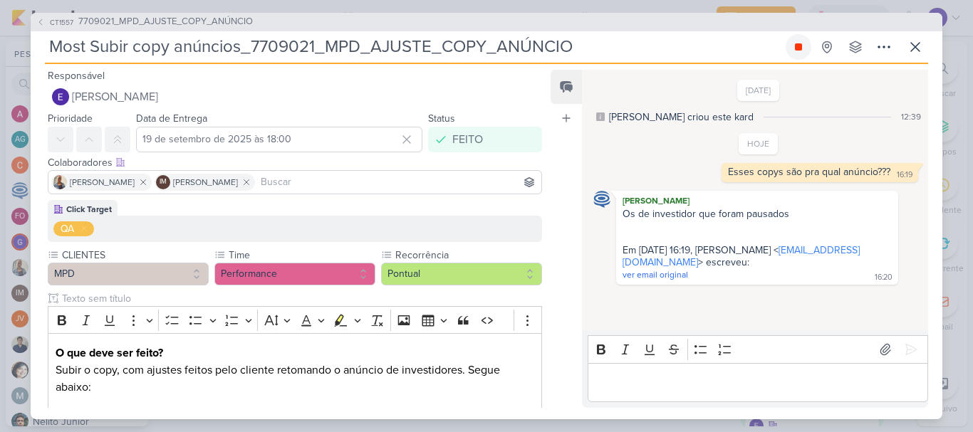
click at [793, 58] on button at bounding box center [799, 47] width 26 height 26
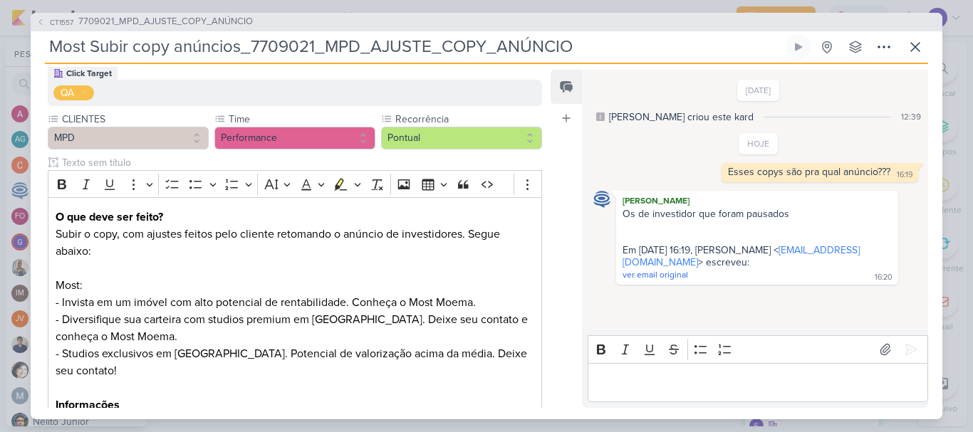
scroll to position [283, 0]
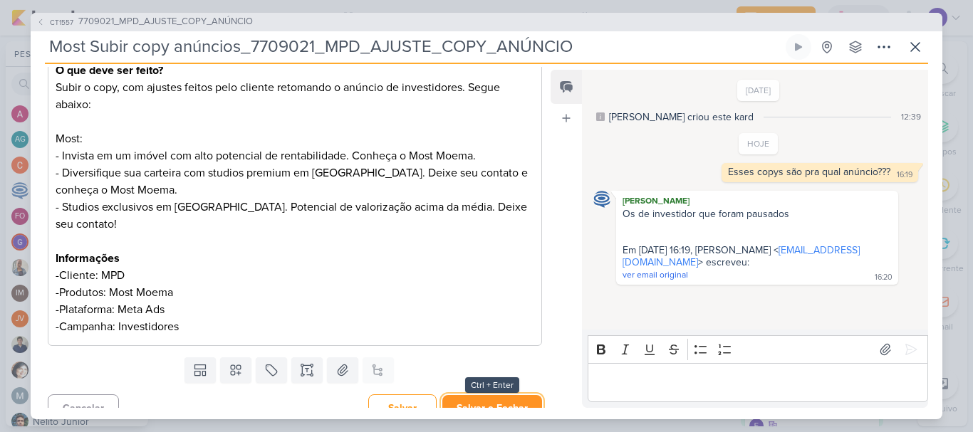
click at [520, 395] on button "Salvar e Fechar" at bounding box center [492, 408] width 100 height 26
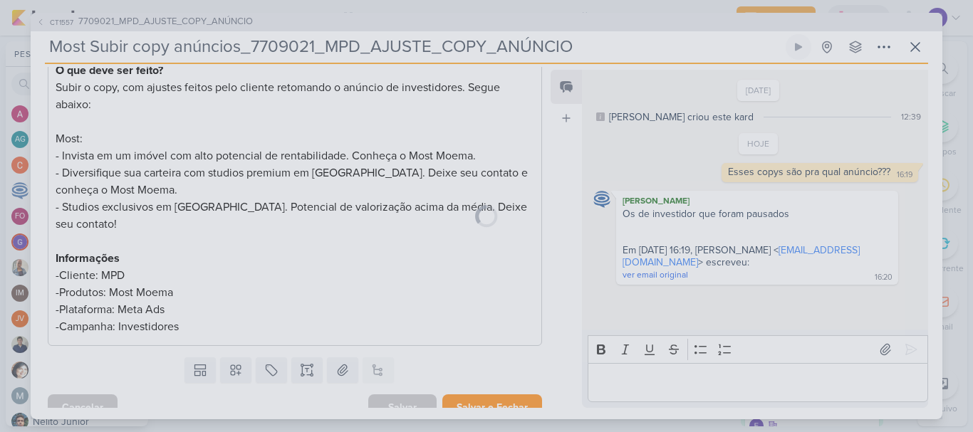
scroll to position [281, 0]
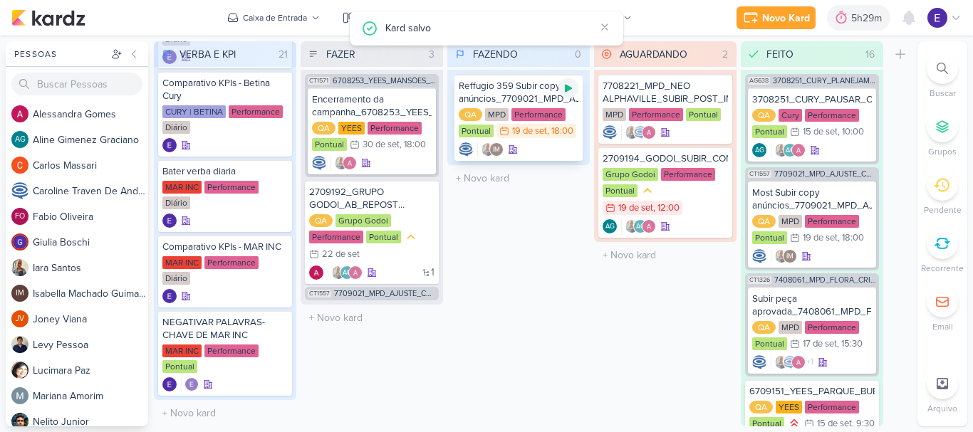
click at [566, 90] on icon at bounding box center [568, 89] width 7 height 8
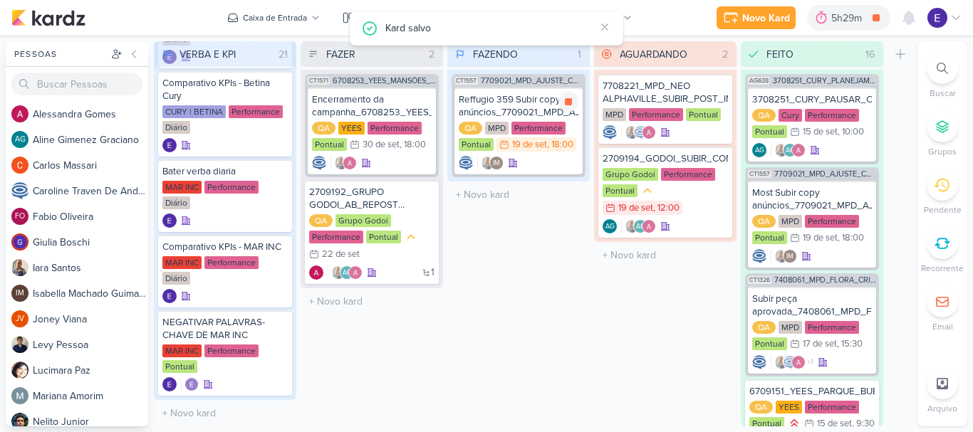
click at [538, 147] on div "19 de set" at bounding box center [529, 144] width 35 height 9
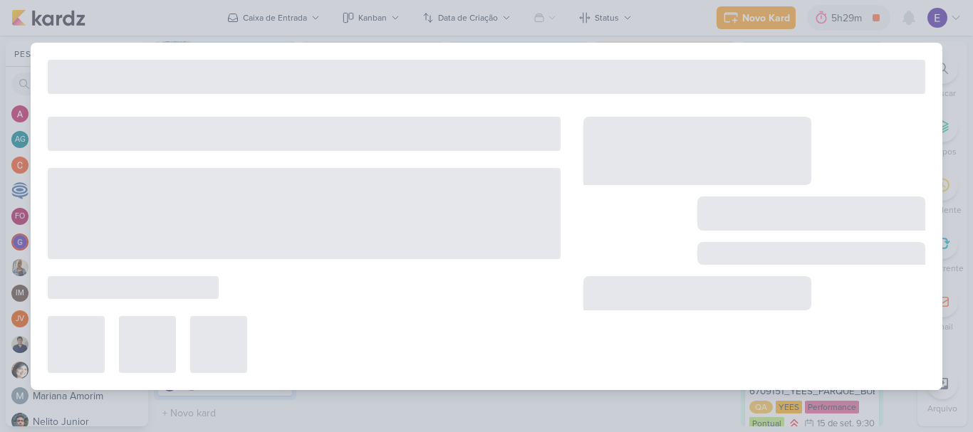
type input "Reffugio 359 Subir copy anúncios_7709021_MPD_AJUSTE_COPY_ANÚNCIO"
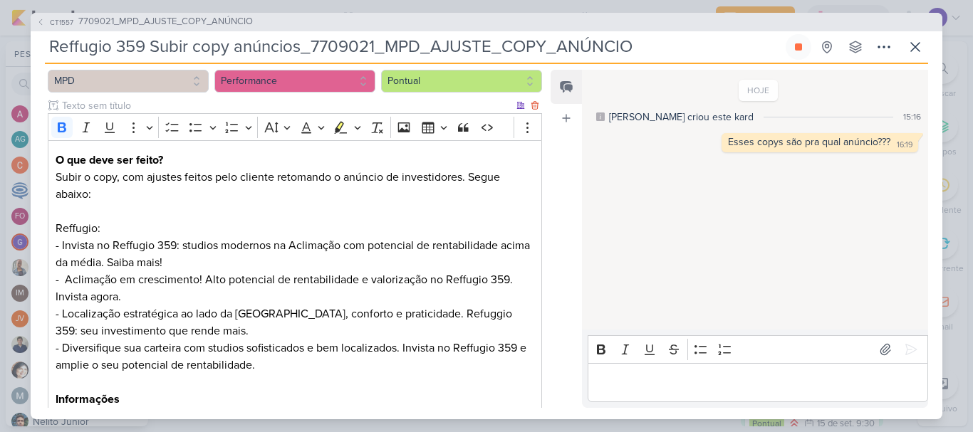
scroll to position [214, 0]
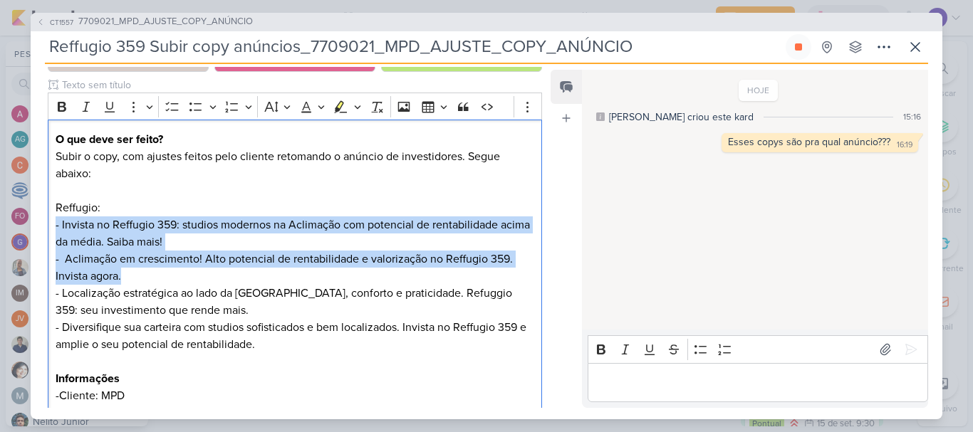
drag, startPoint x: 132, startPoint y: 275, endPoint x: 47, endPoint y: 224, distance: 99.7
click at [47, 224] on div "Click Target QA CLIENTES MPD" at bounding box center [289, 229] width 517 height 486
click at [214, 237] on p "Reffugio: - Invista no Reffugio 359: studios modernos na Aclimação com potencia…" at bounding box center [295, 267] width 479 height 171
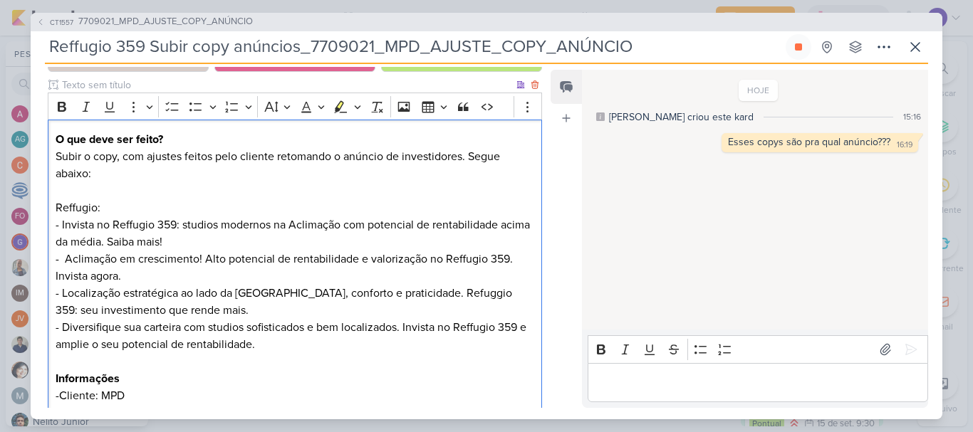
drag, startPoint x: 204, startPoint y: 245, endPoint x: 50, endPoint y: 225, distance: 155.8
click at [50, 225] on div "O que deve ser feito? Subir o copy, com ajustes feitos pelo cliente retomando o…" at bounding box center [295, 293] width 494 height 347
copy span "- Invista no Reffugio 359: studios modernos na Aclimação com potencial de renta…"
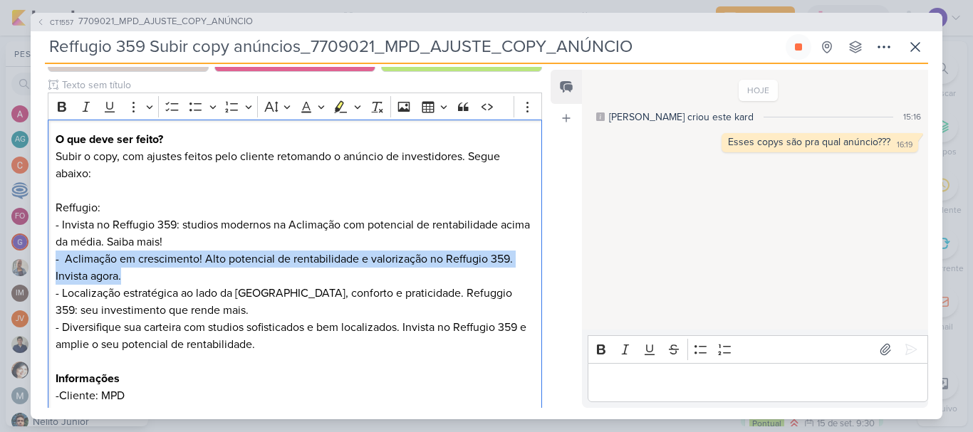
drag, startPoint x: 148, startPoint y: 281, endPoint x: 43, endPoint y: 256, distance: 108.3
click at [43, 256] on div "Click Target QA CLIENTES MPD" at bounding box center [289, 229] width 517 height 486
copy span "- Aclimação em crescimento! Alto potencial de rentabilidade e valorização no Re…"
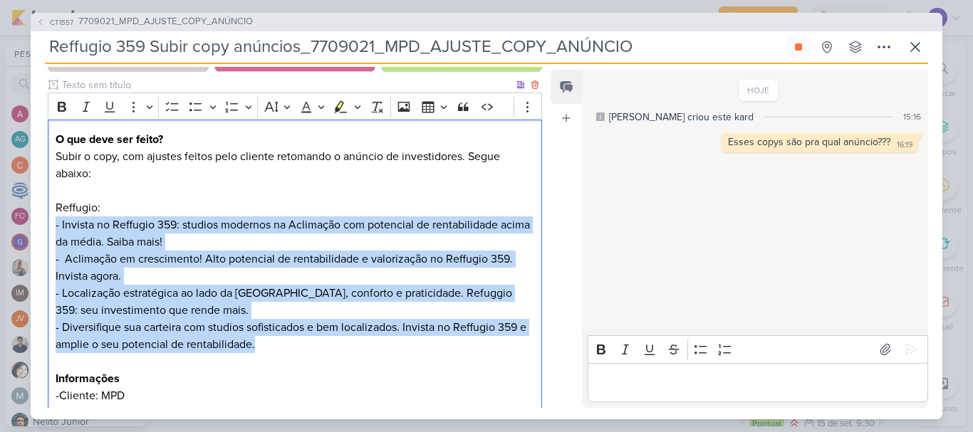
drag, startPoint x: 278, startPoint y: 350, endPoint x: 54, endPoint y: 225, distance: 256.4
click at [54, 225] on div "O que deve ser feito? Subir o copy, com ajustes feitos pelo cliente retomando o…" at bounding box center [295, 293] width 494 height 347
copy p "- Invista no Reffugio 359: studios modernos na Aclimação com potencial de renta…"
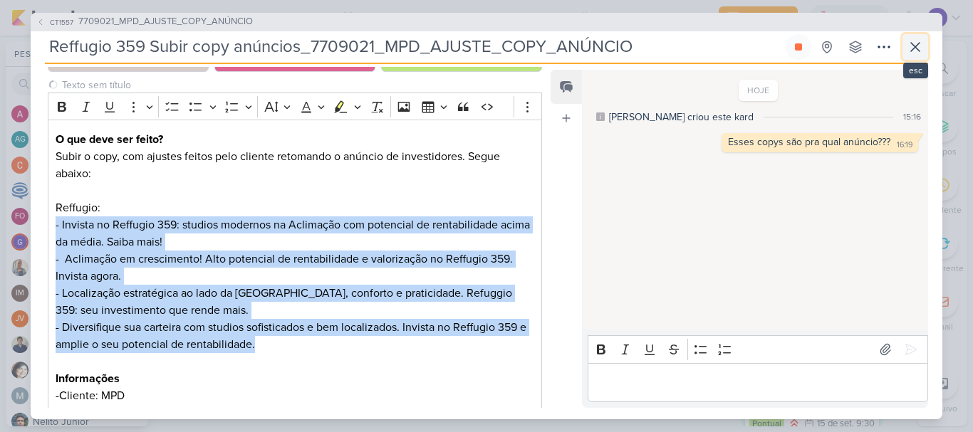
click at [905, 46] on button at bounding box center [915, 47] width 26 height 26
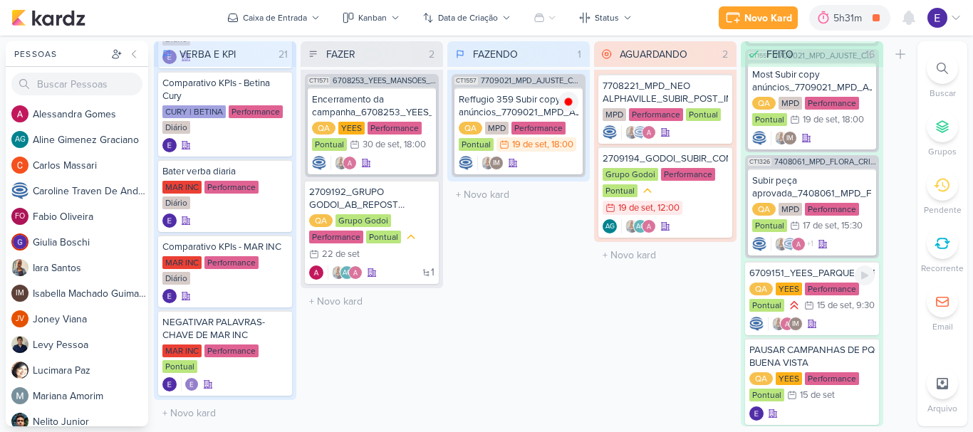
scroll to position [403, 0]
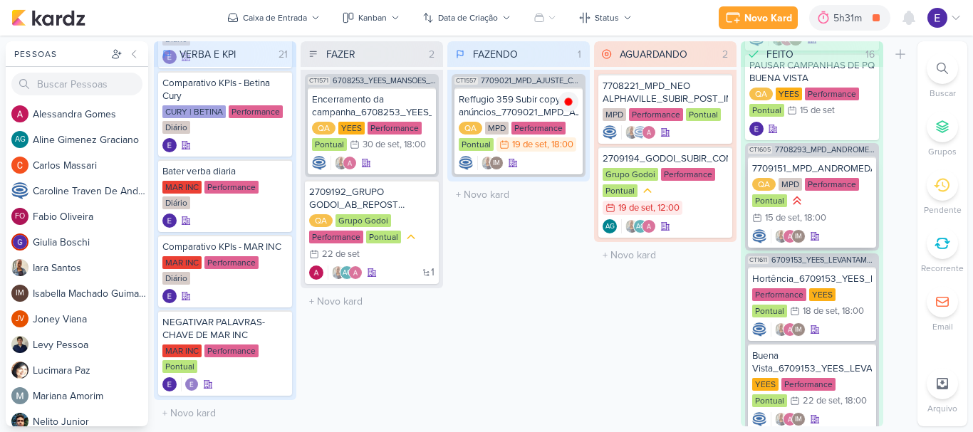
click at [834, 244] on div "IM" at bounding box center [812, 236] width 120 height 14
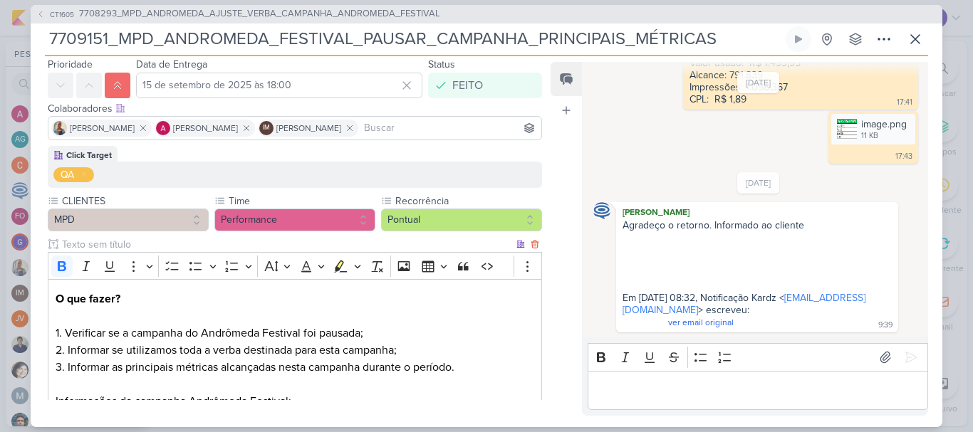
scroll to position [71, 0]
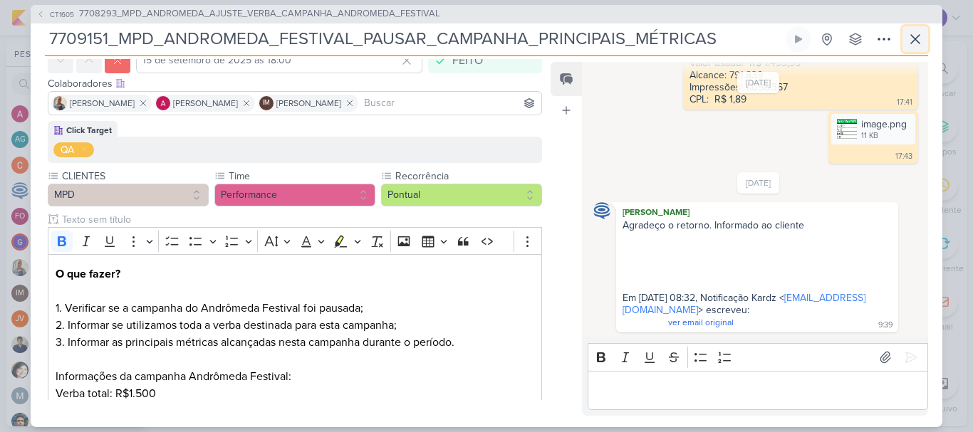
click at [917, 46] on icon at bounding box center [915, 39] width 17 height 17
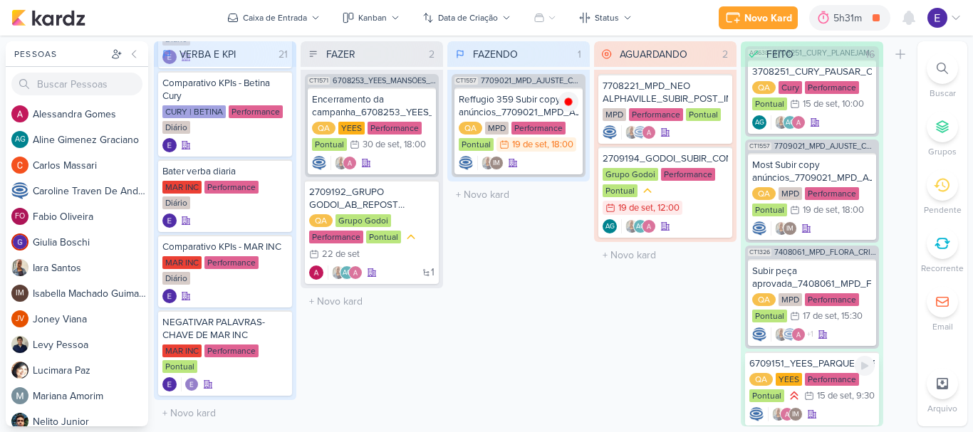
scroll to position [0, 0]
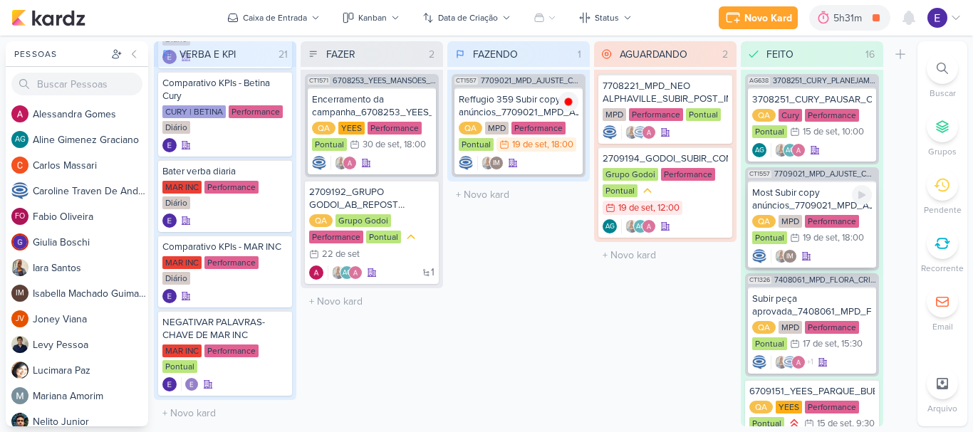
click at [843, 246] on div "QA MPD Performance Pontual 19/9 [DATE] 18:00" at bounding box center [812, 230] width 120 height 31
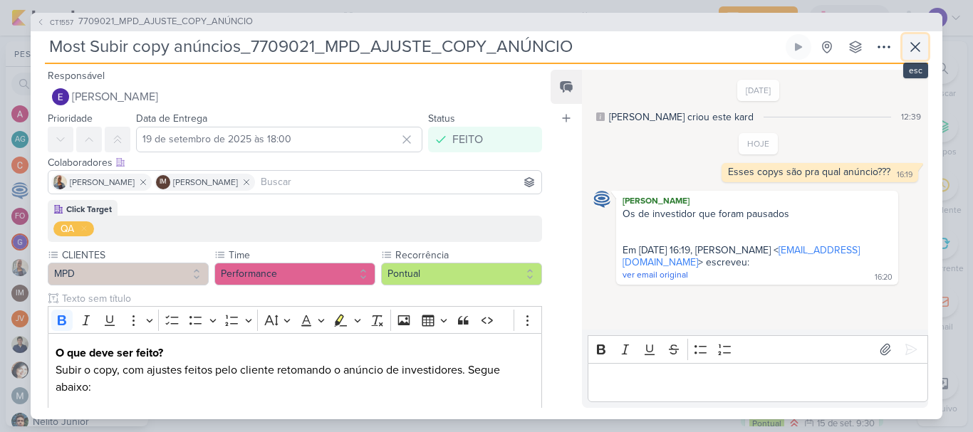
click at [912, 45] on icon at bounding box center [915, 46] width 17 height 17
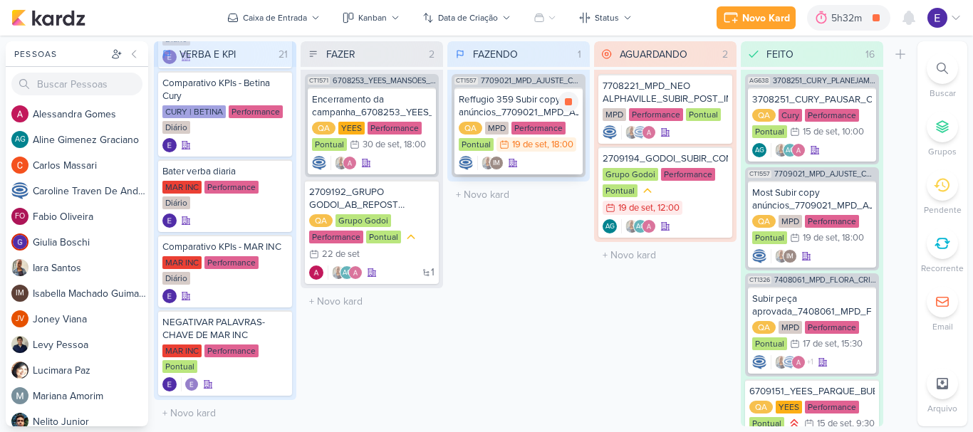
click at [528, 160] on div "IM" at bounding box center [519, 163] width 120 height 14
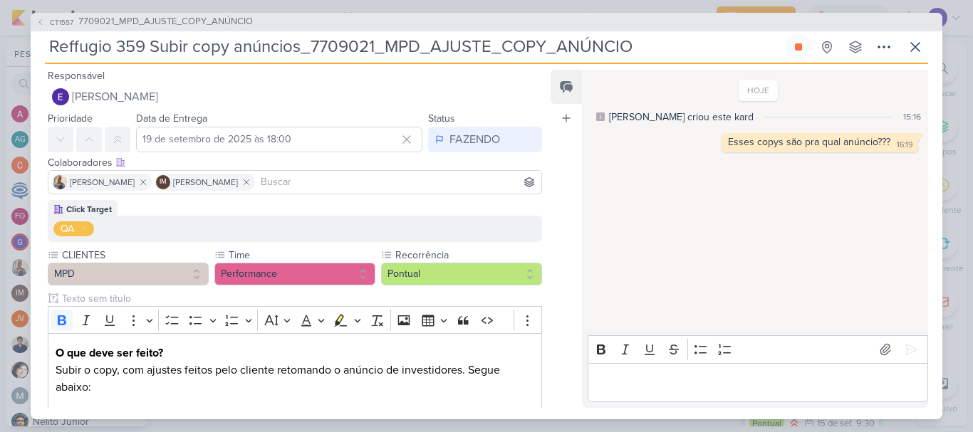
click at [684, 366] on div "Editor editing area: main" at bounding box center [758, 382] width 340 height 39
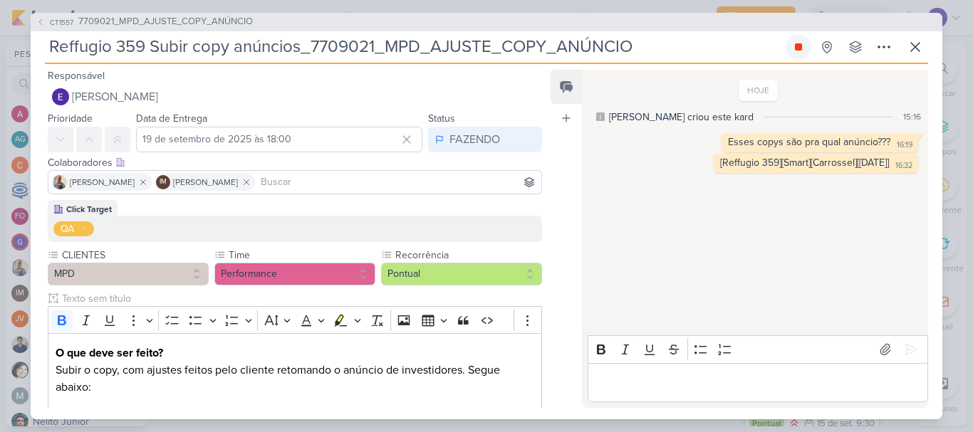
click at [797, 50] on icon at bounding box center [798, 46] width 7 height 7
click at [502, 152] on div "Colaboradores Este kard pode ser visível a usuários da sua organização Este kar…" at bounding box center [289, 176] width 517 height 48
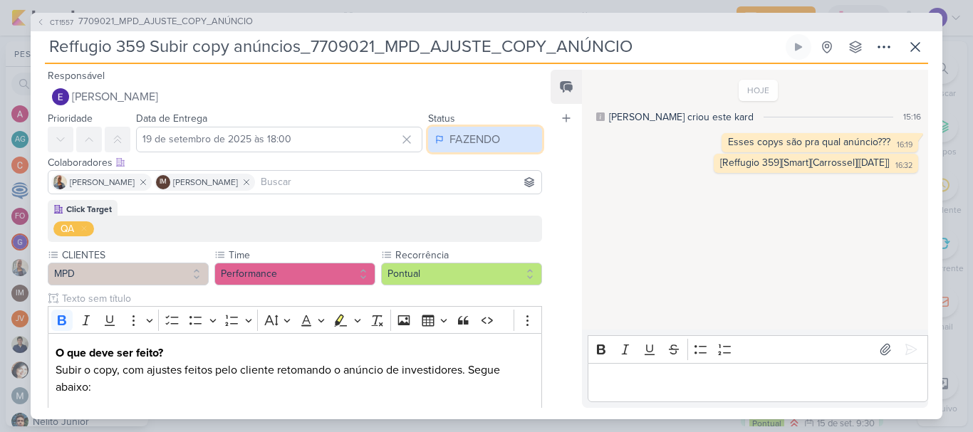
click at [496, 143] on button "FAZENDO" at bounding box center [485, 140] width 114 height 26
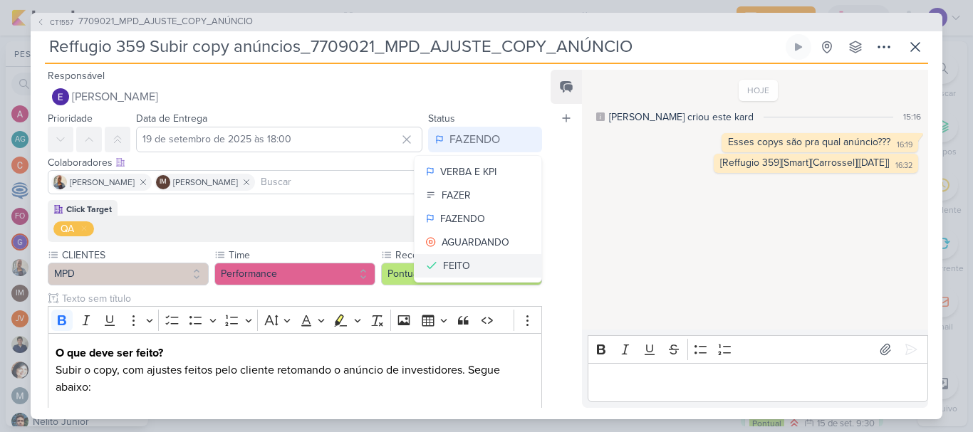
click at [479, 268] on button "FEITO" at bounding box center [478, 266] width 127 height 24
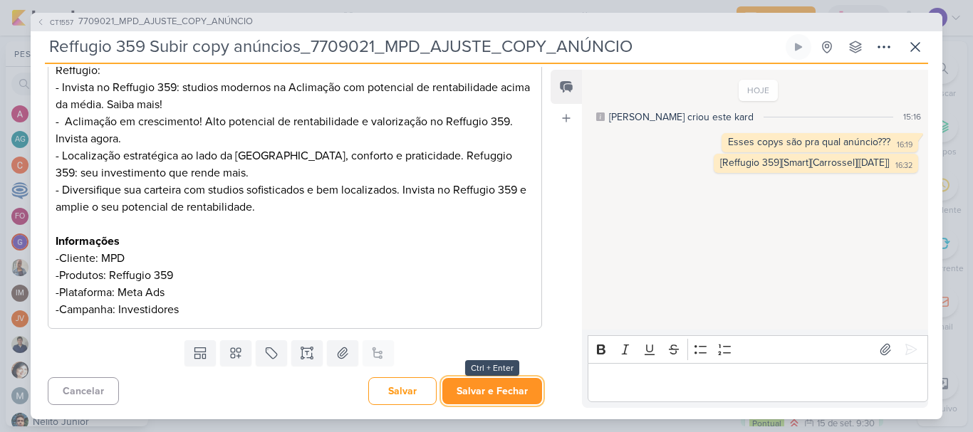
click at [491, 403] on button "Salvar e Fechar" at bounding box center [492, 391] width 100 height 26
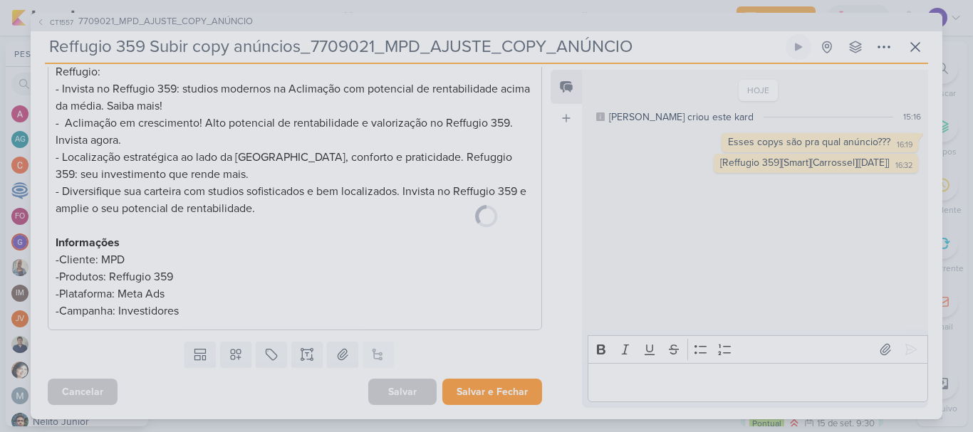
scroll to position [350, 0]
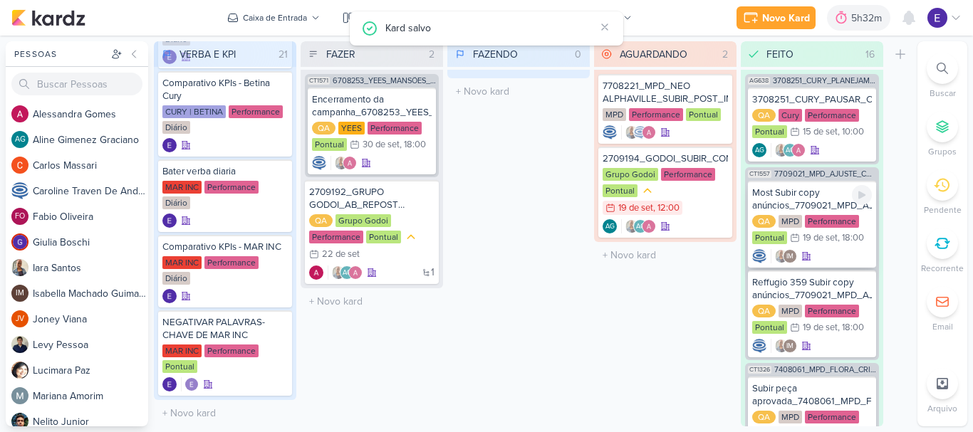
click at [825, 249] on div "Most Subir copy anúncios_7709021_MPD_AJUSTE_COPY_ANÚNCIO QA MPD Performance Pon…" at bounding box center [812, 224] width 128 height 87
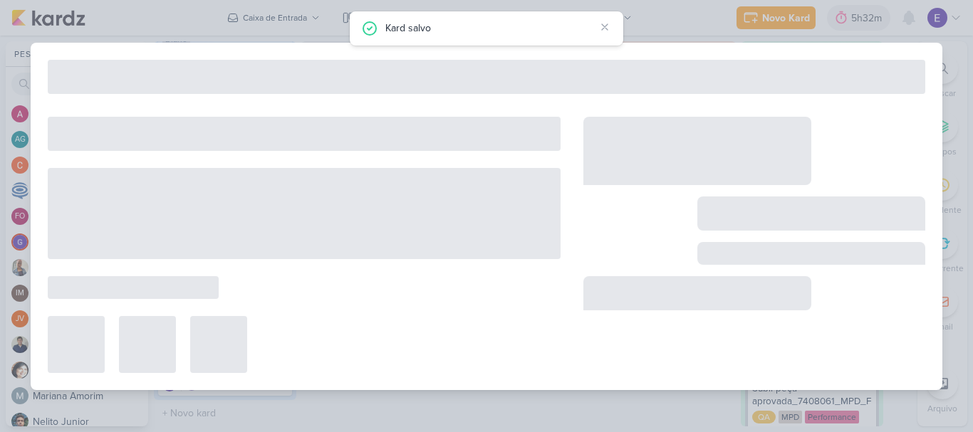
type input "Most Subir copy anúncios_7709021_MPD_AJUSTE_COPY_ANÚNCIO"
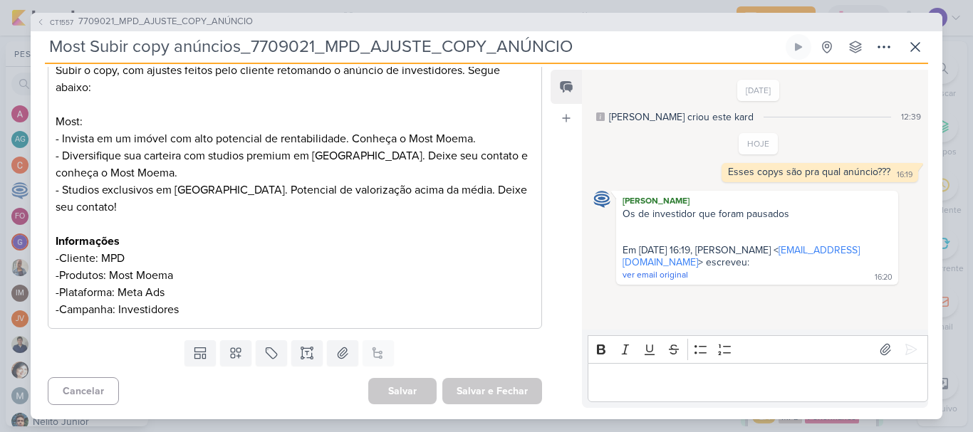
scroll to position [0, 0]
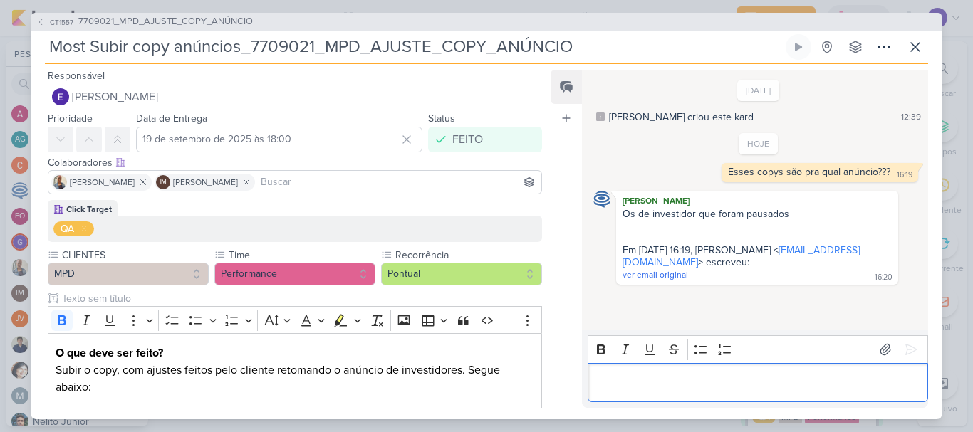
click at [664, 380] on p "Editor editing area: main" at bounding box center [757, 382] width 325 height 17
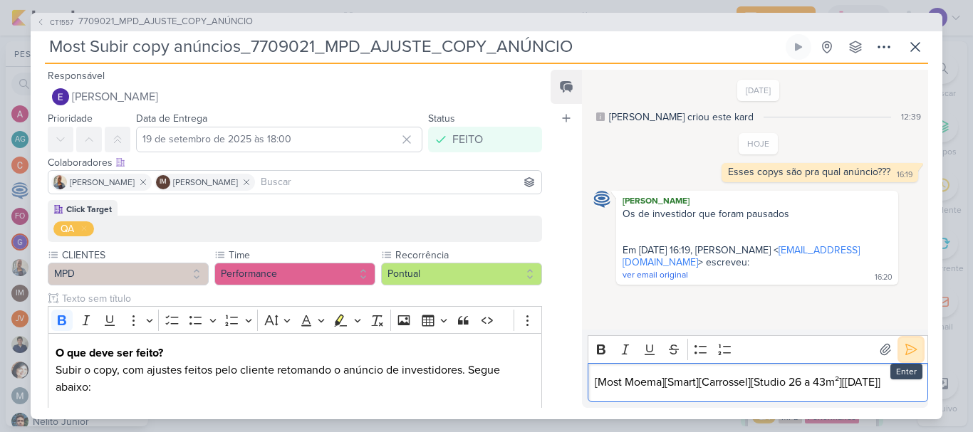
click at [907, 348] on icon at bounding box center [911, 350] width 11 height 11
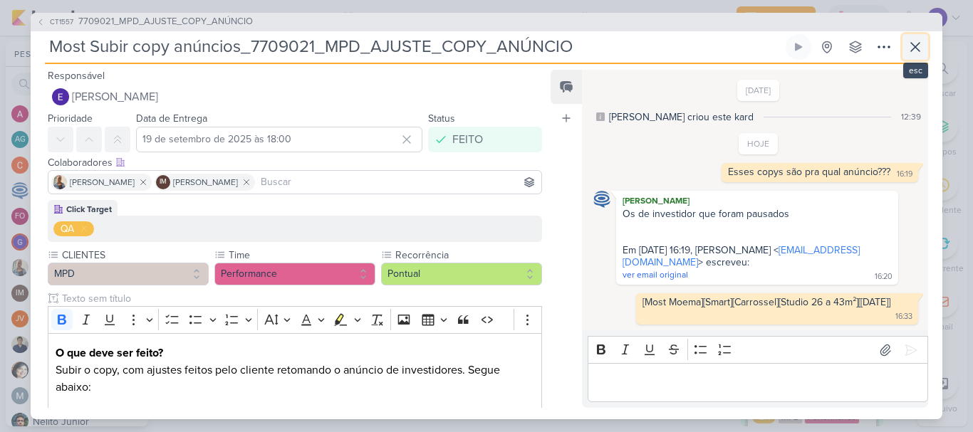
click at [912, 47] on icon at bounding box center [915, 46] width 17 height 17
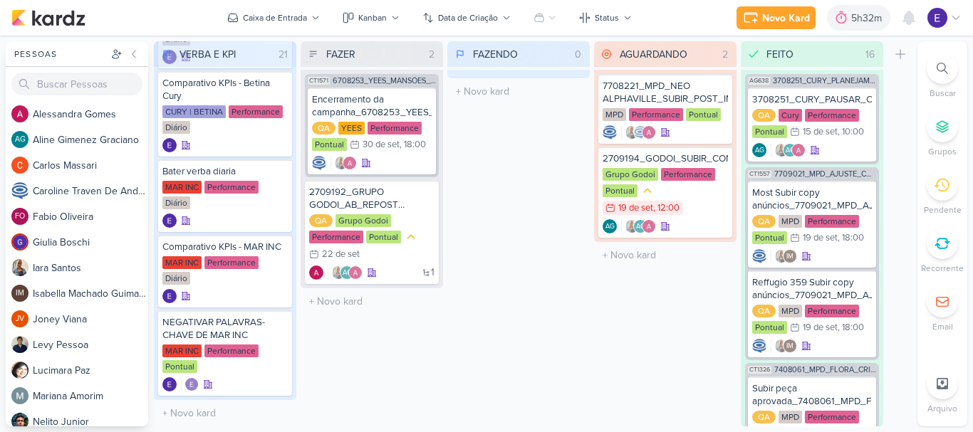
click at [513, 265] on div "FAZENDO 0 Mover Para Esquerda Mover Para Direita [GEOGRAPHIC_DATA] O título do …" at bounding box center [518, 233] width 142 height 385
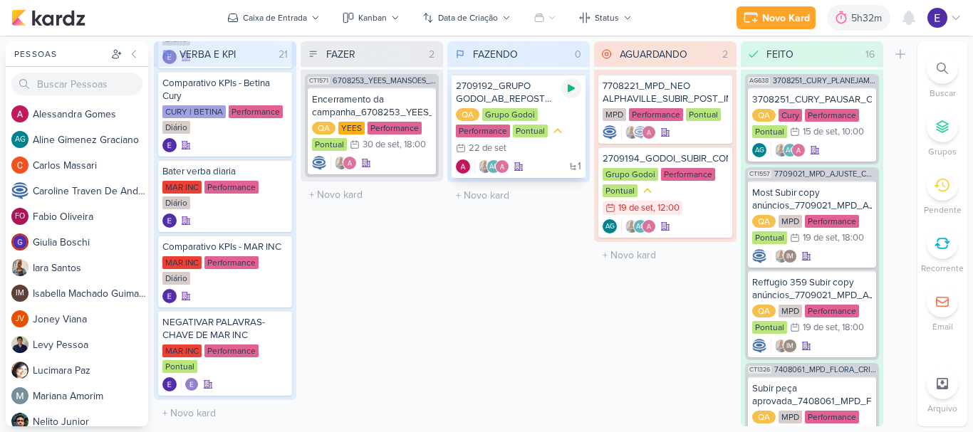
click at [573, 90] on icon at bounding box center [571, 89] width 7 height 8
click at [550, 162] on div "1 AG" at bounding box center [518, 167] width 125 height 14
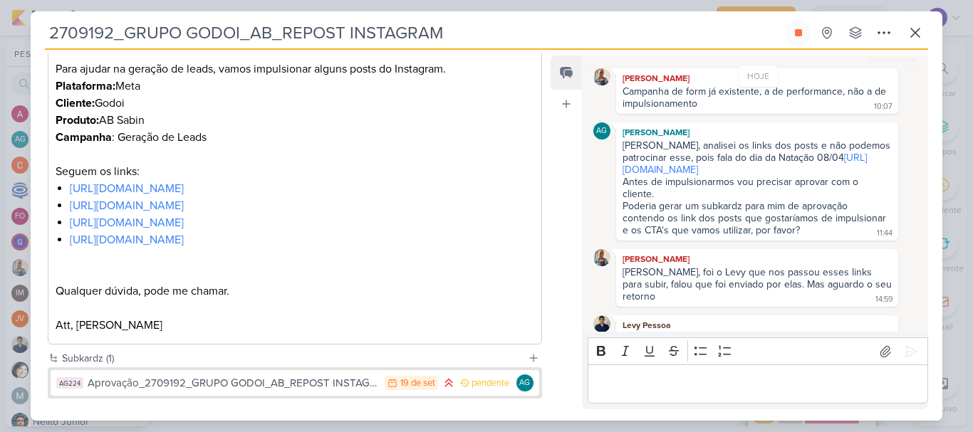
scroll to position [231, 0]
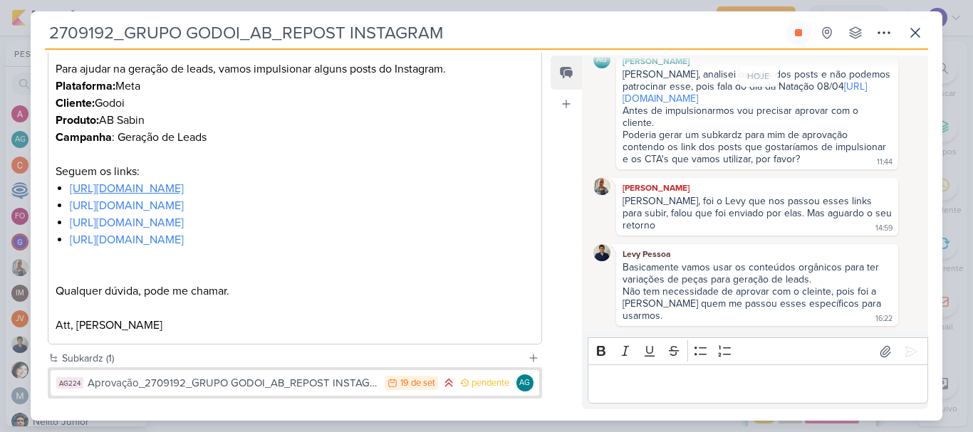
click at [184, 190] on link "[URL][DOMAIN_NAME]" at bounding box center [127, 189] width 114 height 14
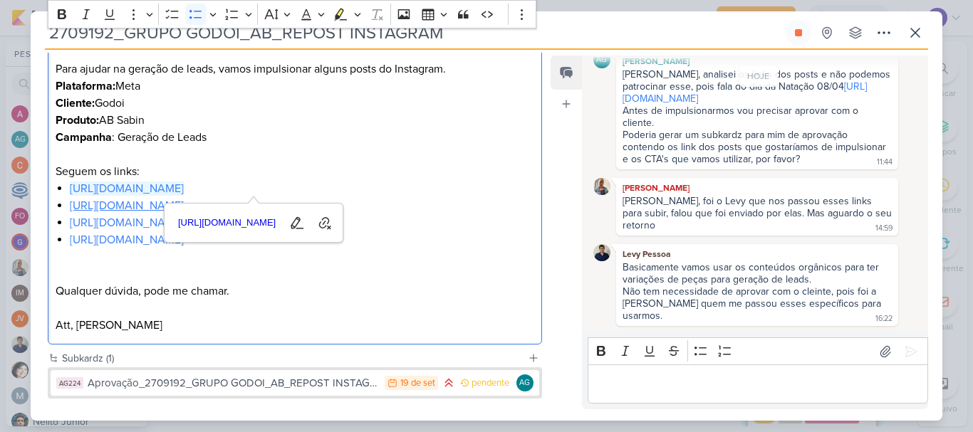
click at [184, 209] on link "[URL][DOMAIN_NAME]" at bounding box center [127, 206] width 114 height 14
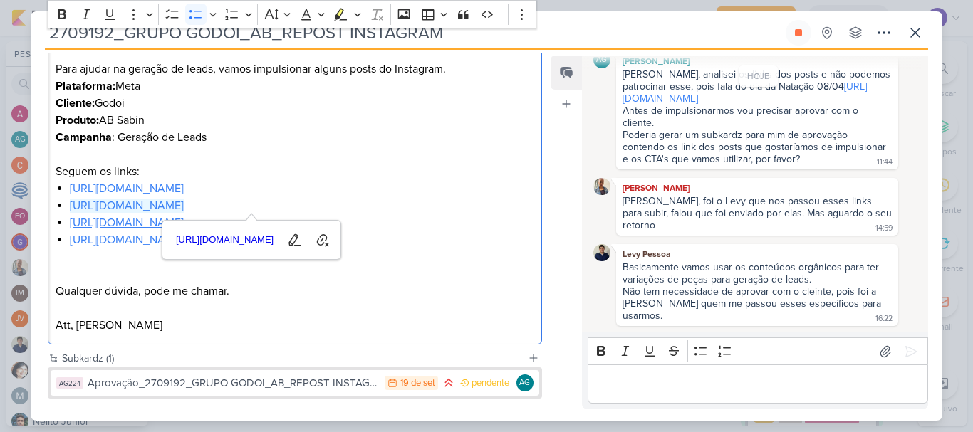
click at [184, 222] on link "[URL][DOMAIN_NAME]" at bounding box center [127, 223] width 114 height 14
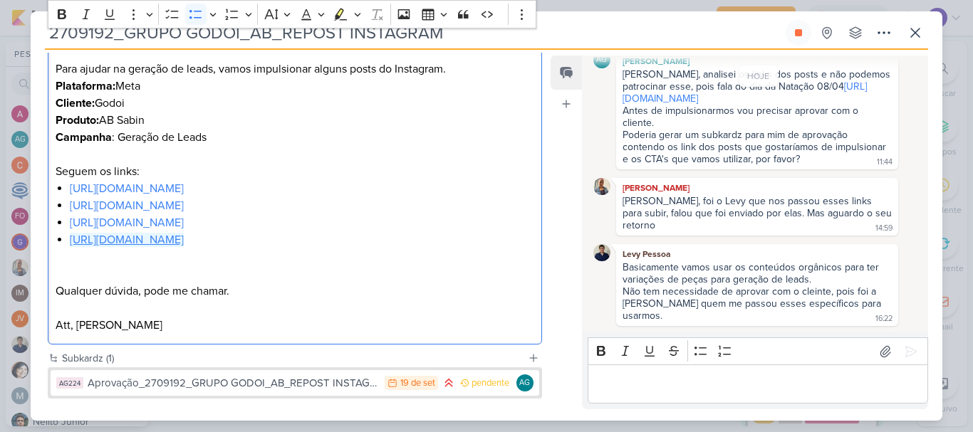
click at [184, 246] on link "[URL][DOMAIN_NAME]" at bounding box center [127, 240] width 114 height 14
click at [541, 308] on div "Click Target QA CLIENTES Grupo Godoi" at bounding box center [289, 108] width 517 height 486
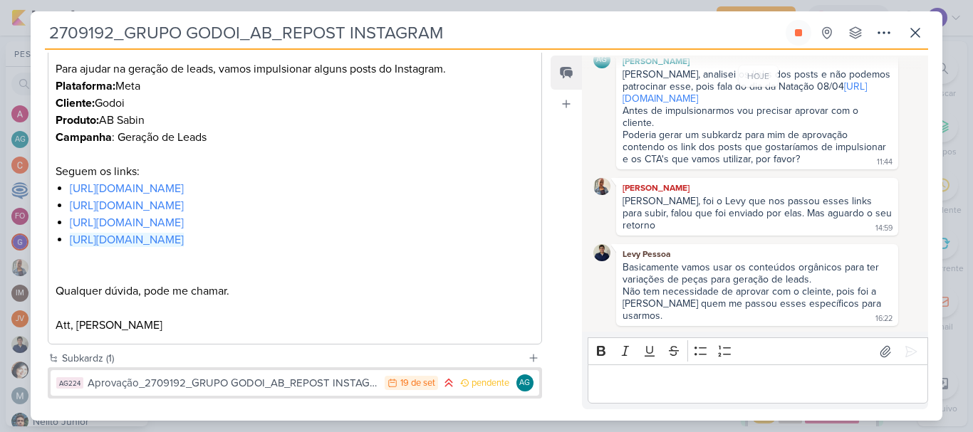
click at [726, 387] on p "Editor editing area: main" at bounding box center [757, 384] width 325 height 17
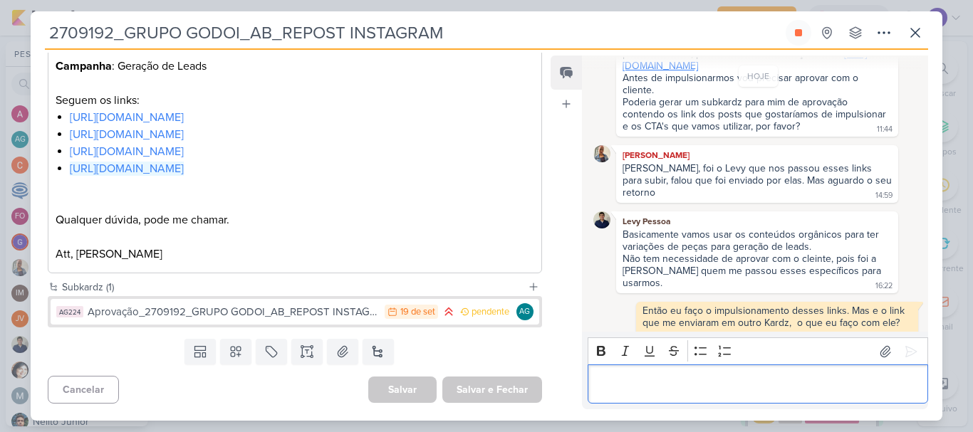
scroll to position [283, 0]
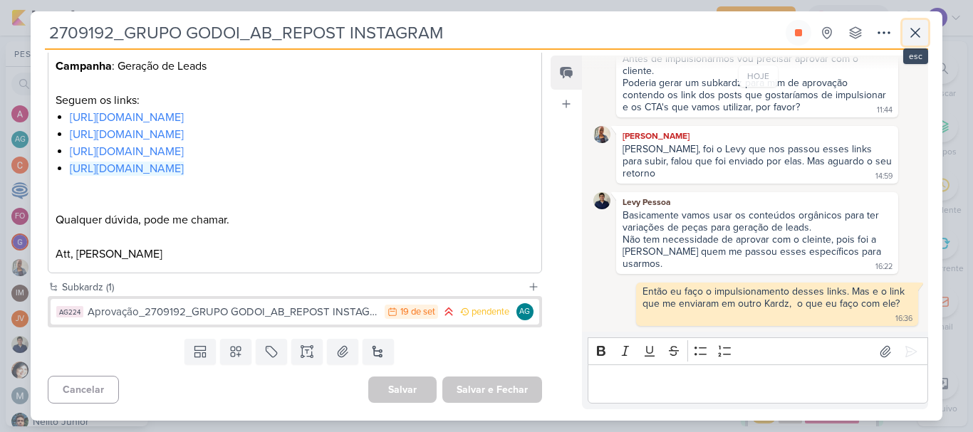
click at [908, 36] on icon at bounding box center [915, 32] width 17 height 17
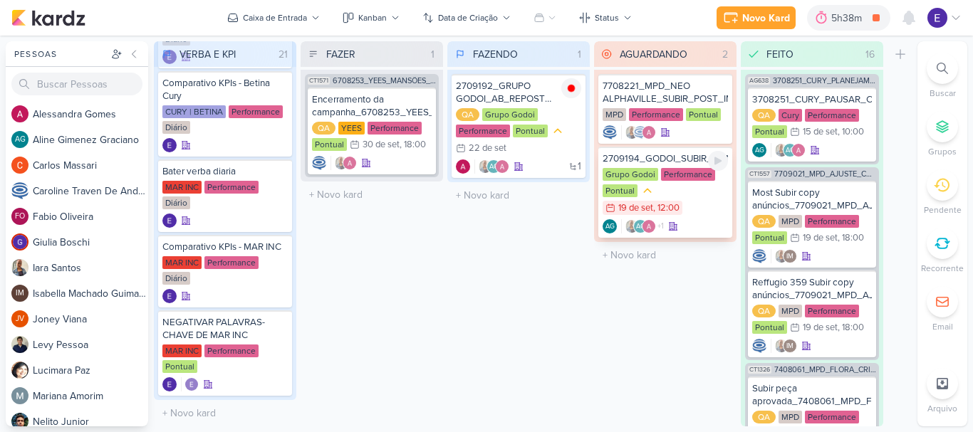
click at [688, 209] on div "Grupo Godoi Performance Pontual 19/9 [DATE] 12:00" at bounding box center [665, 192] width 125 height 48
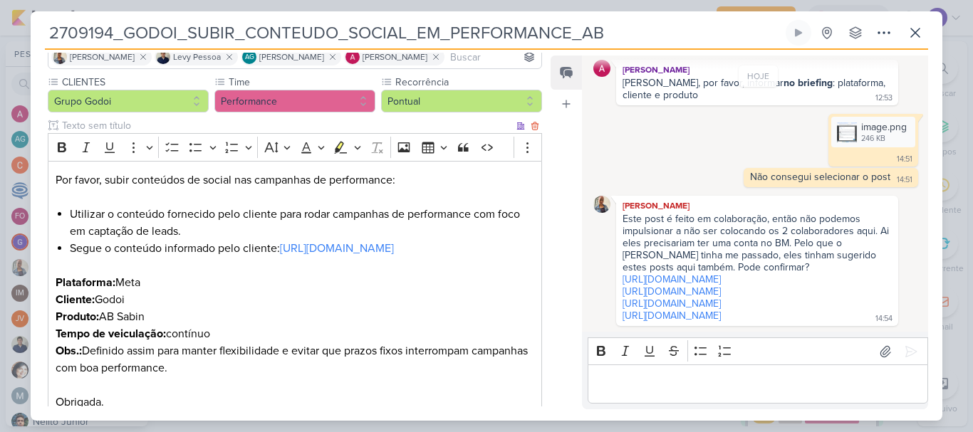
scroll to position [0, 0]
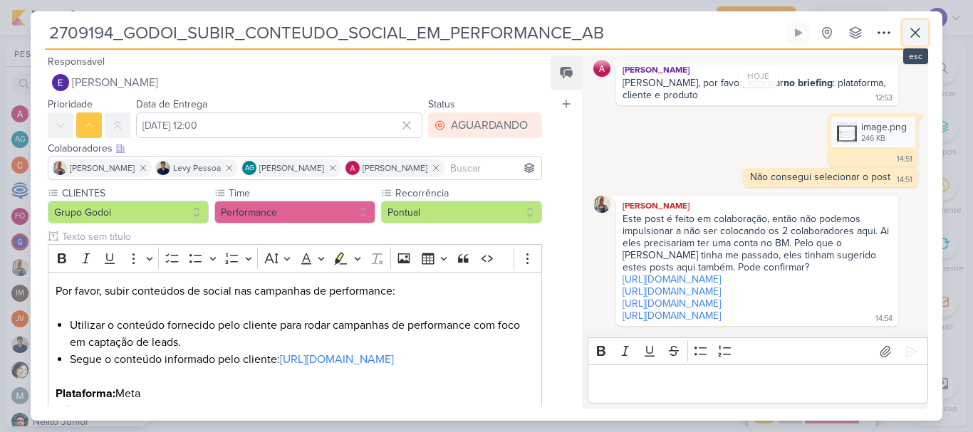
click at [912, 40] on icon at bounding box center [915, 32] width 17 height 17
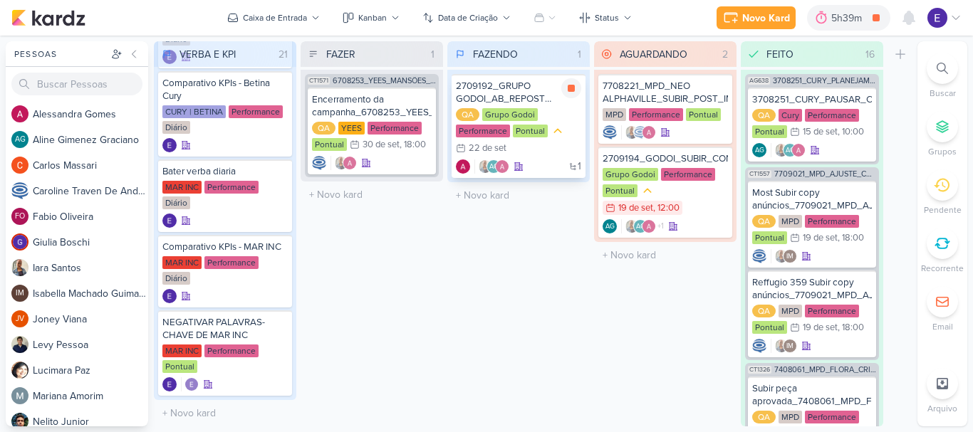
click at [538, 149] on div "QA Grupo Godoi Performance Pontual 22/9 [DATE]" at bounding box center [518, 132] width 125 height 48
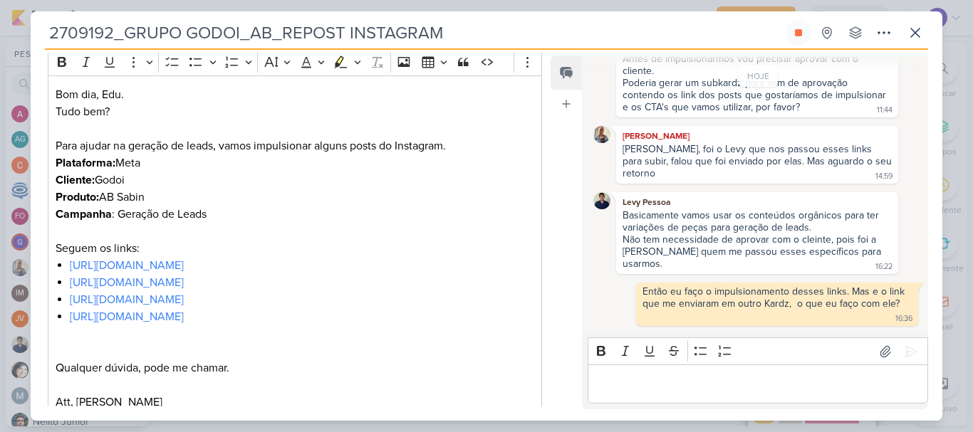
scroll to position [285, 0]
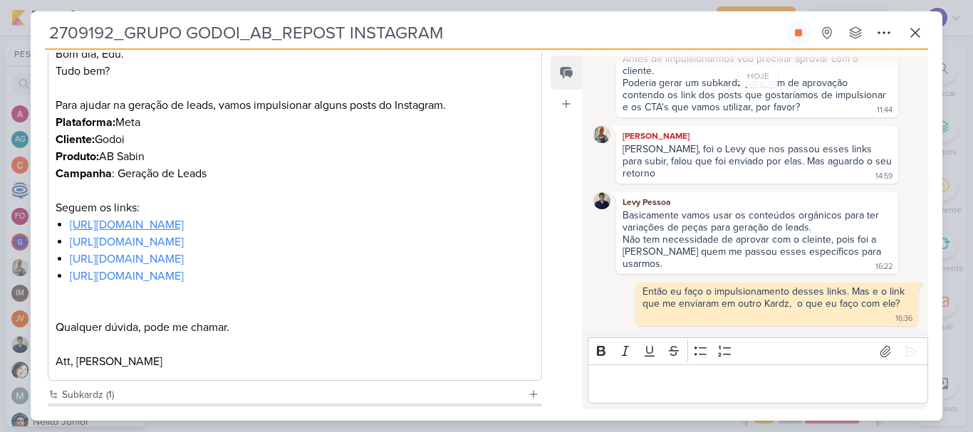
click at [184, 226] on link "[URL][DOMAIN_NAME]" at bounding box center [127, 225] width 114 height 14
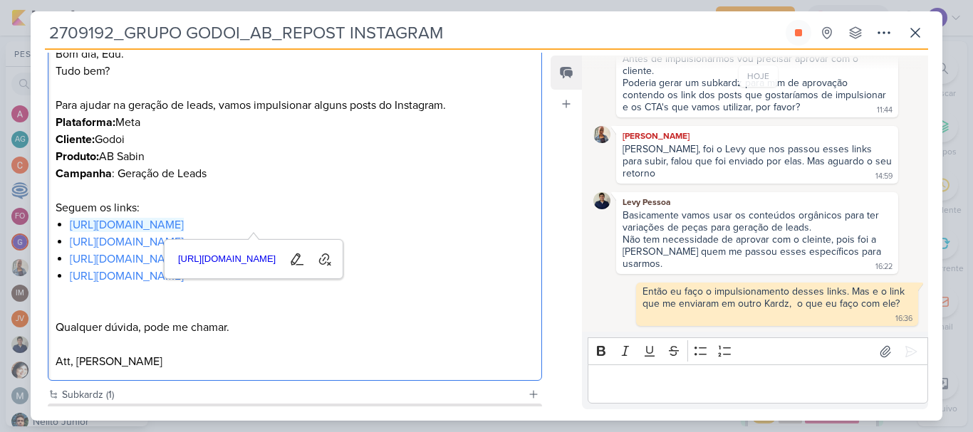
click at [667, 384] on p "Editor editing area: main" at bounding box center [757, 384] width 325 height 17
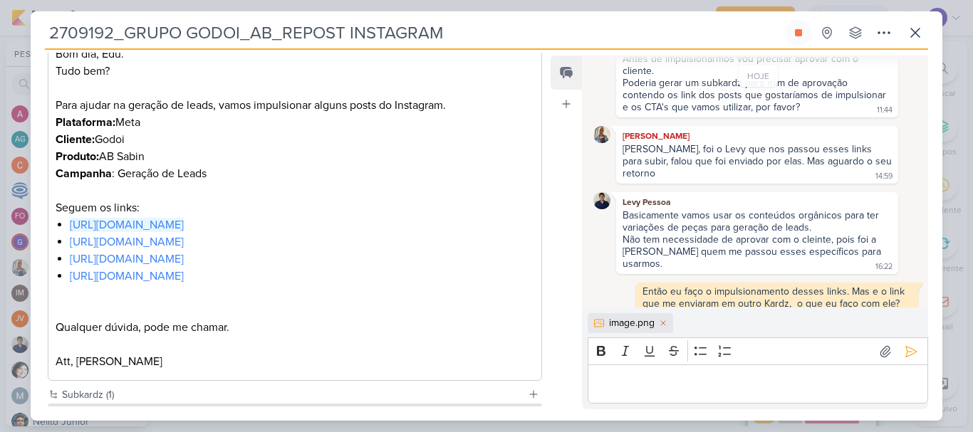
scroll to position [308, 0]
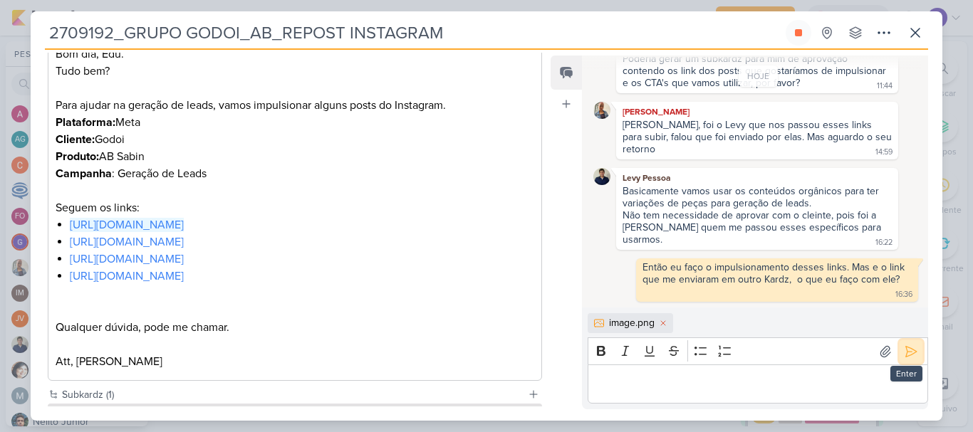
click at [904, 358] on icon at bounding box center [911, 352] width 14 height 14
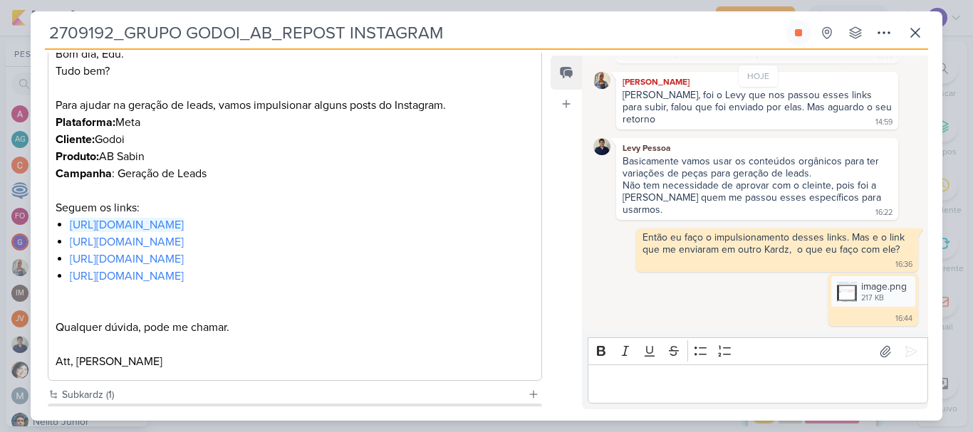
click at [882, 380] on p "Editor editing area: main" at bounding box center [757, 384] width 325 height 17
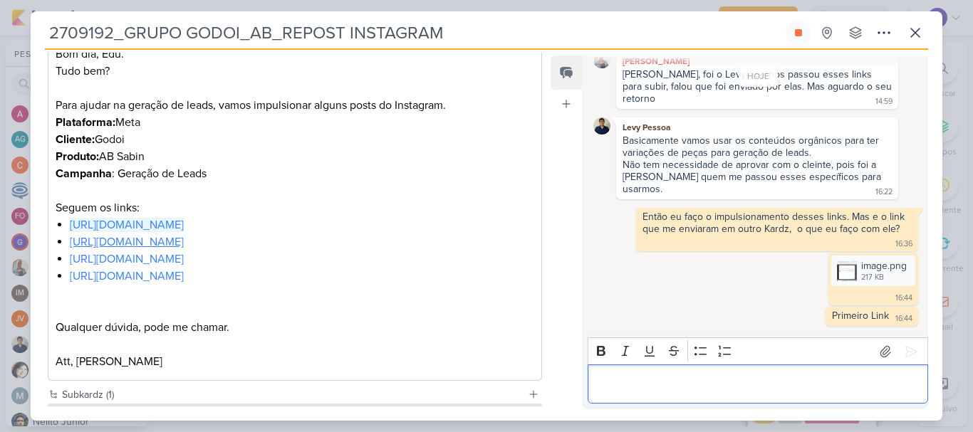
click at [184, 240] on link "[URL][DOMAIN_NAME]" at bounding box center [127, 242] width 114 height 14
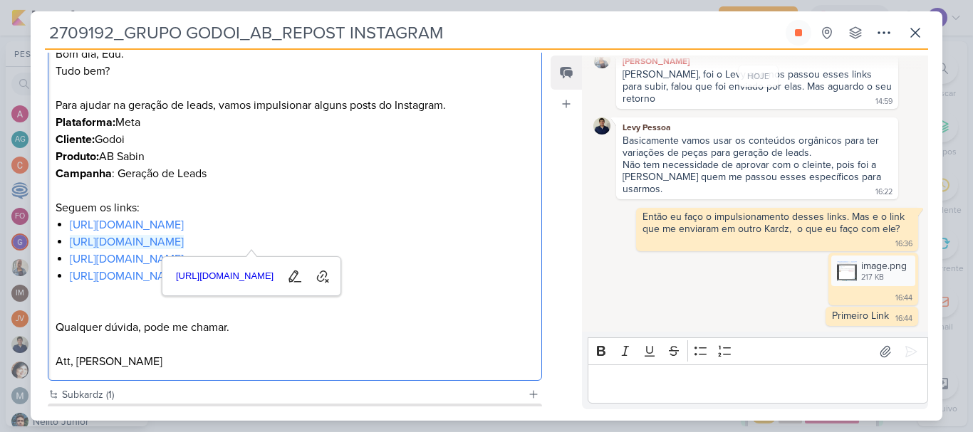
click at [664, 380] on p "Editor editing area: main" at bounding box center [757, 384] width 325 height 17
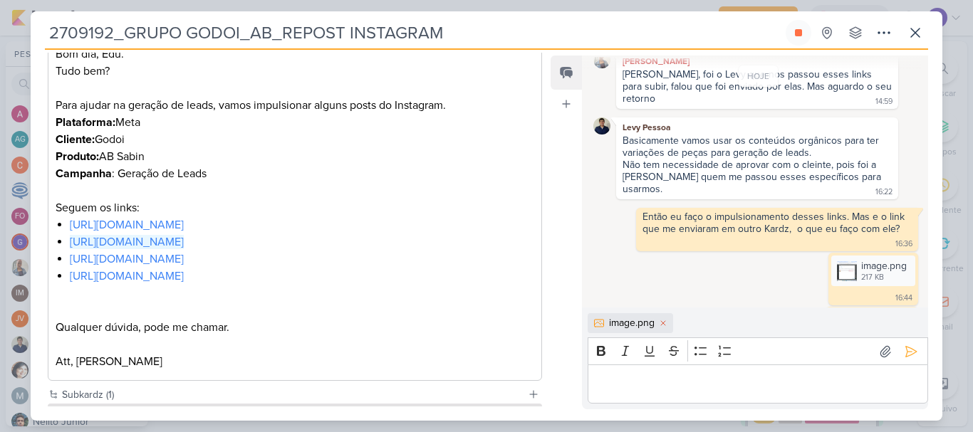
scroll to position [382, 0]
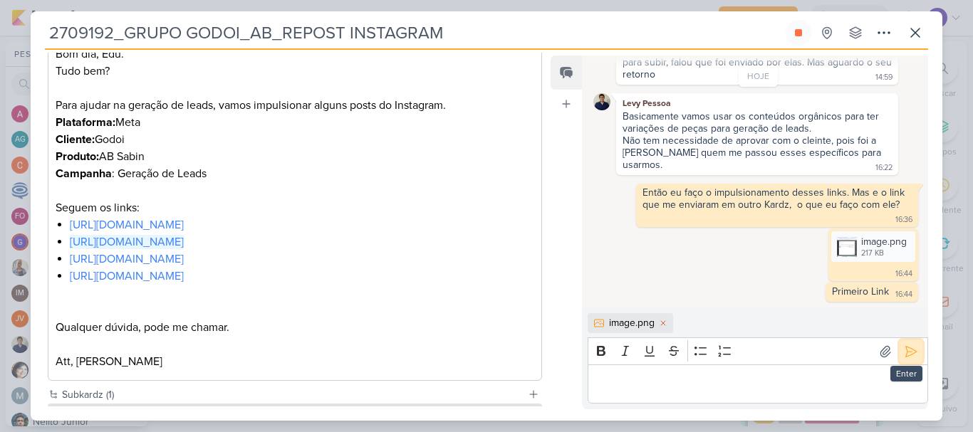
click at [907, 355] on icon at bounding box center [911, 352] width 14 height 14
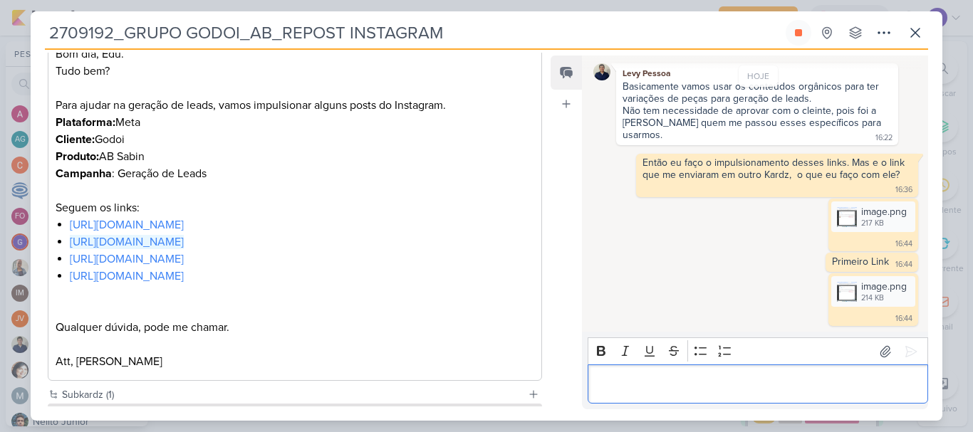
click at [865, 392] on p "Editor editing area: main" at bounding box center [757, 384] width 325 height 17
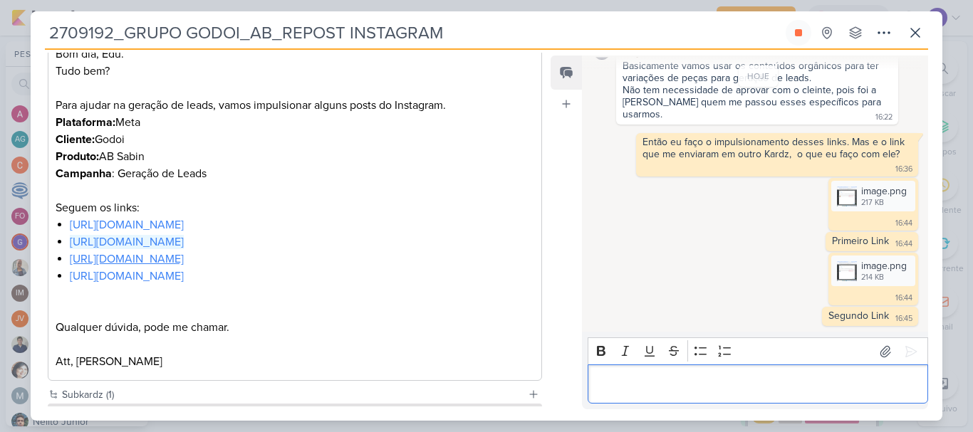
click at [184, 256] on link "[URL][DOMAIN_NAME]" at bounding box center [127, 259] width 114 height 14
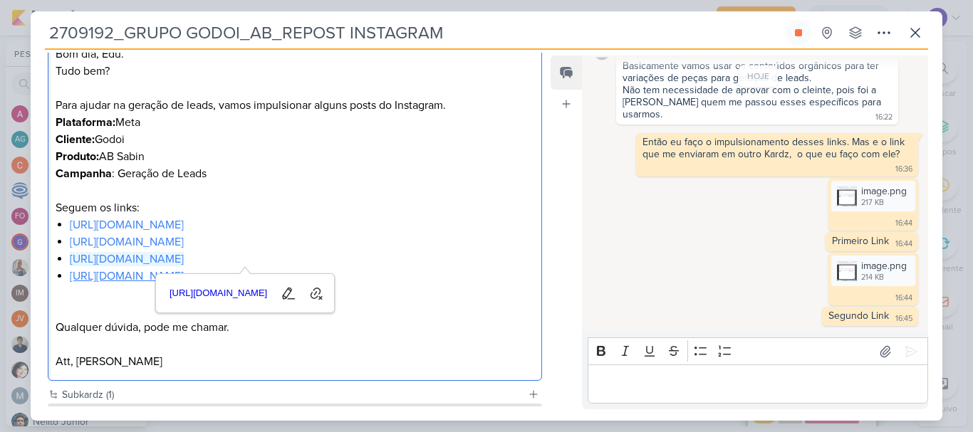
click at [184, 277] on link "[URL][DOMAIN_NAME]" at bounding box center [127, 276] width 114 height 14
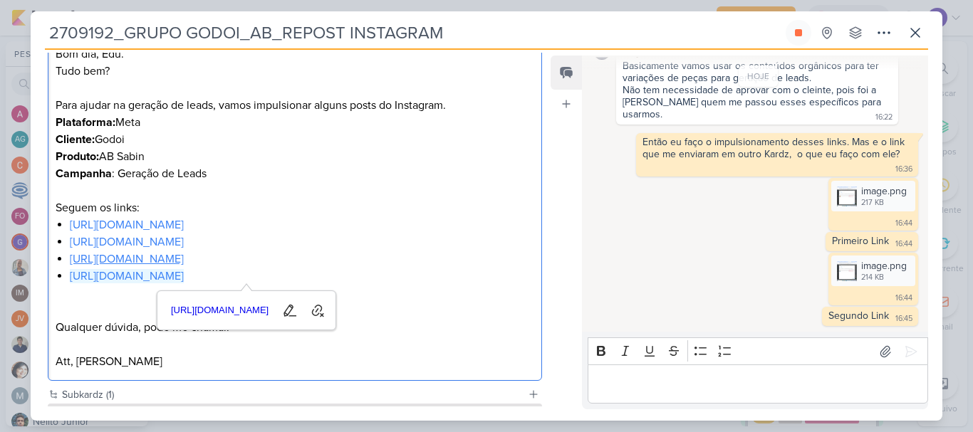
click at [184, 257] on link "[URL][DOMAIN_NAME]" at bounding box center [127, 259] width 114 height 14
click at [184, 277] on link "[URL][DOMAIN_NAME]" at bounding box center [127, 276] width 114 height 14
click at [184, 252] on link "[URL][DOMAIN_NAME]" at bounding box center [127, 259] width 114 height 14
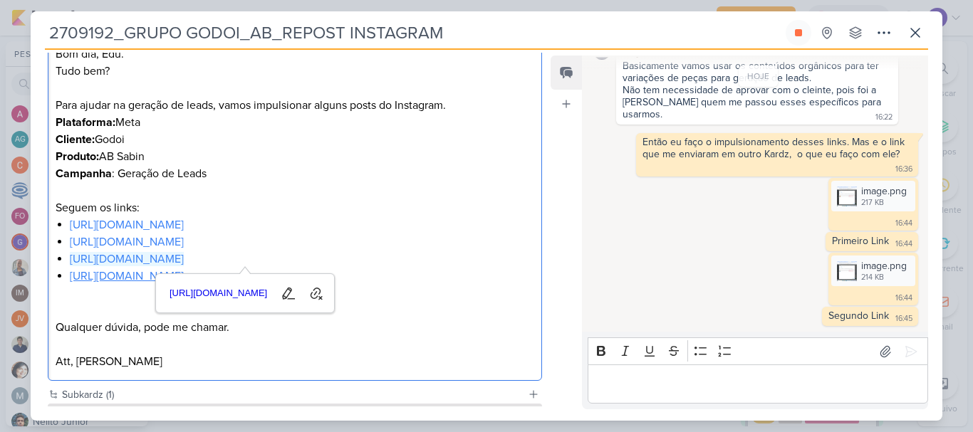
click at [184, 271] on link "[URL][DOMAIN_NAME]" at bounding box center [127, 276] width 114 height 14
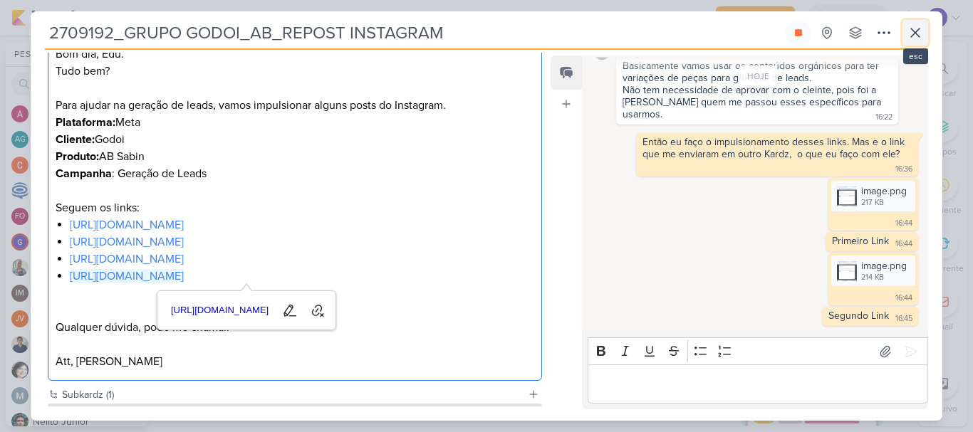
click at [914, 37] on icon at bounding box center [915, 32] width 17 height 17
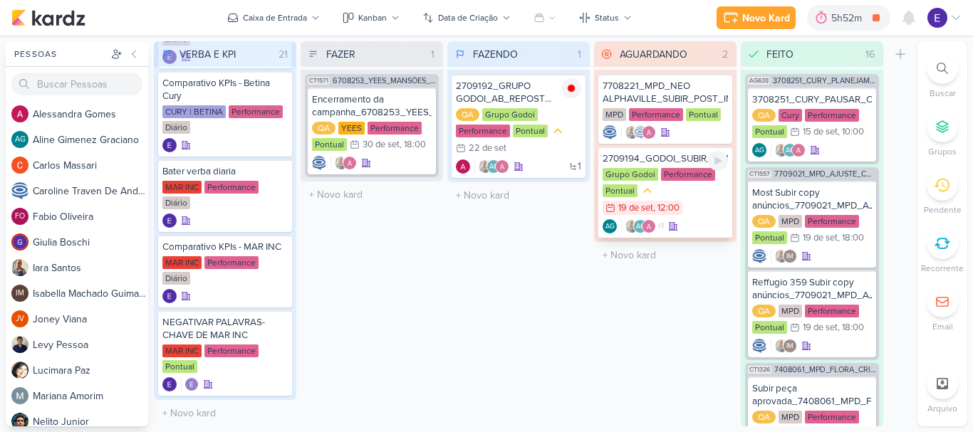
click at [679, 207] on div ", 12:00" at bounding box center [666, 208] width 26 height 9
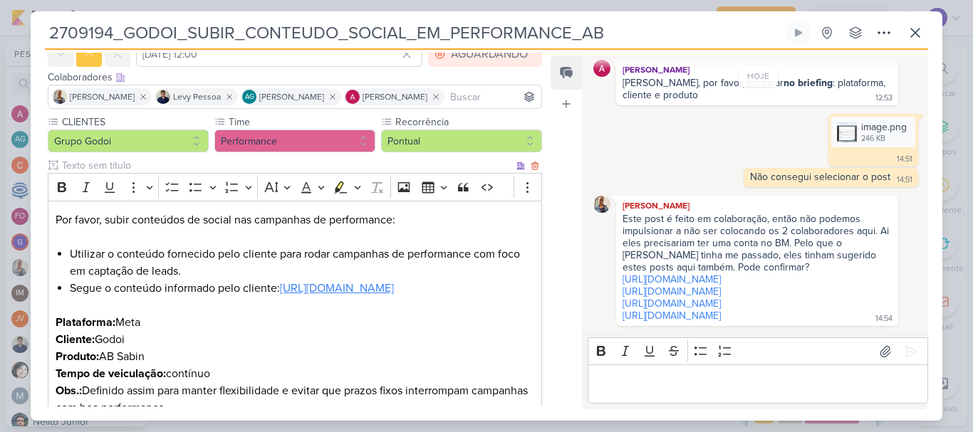
scroll to position [0, 0]
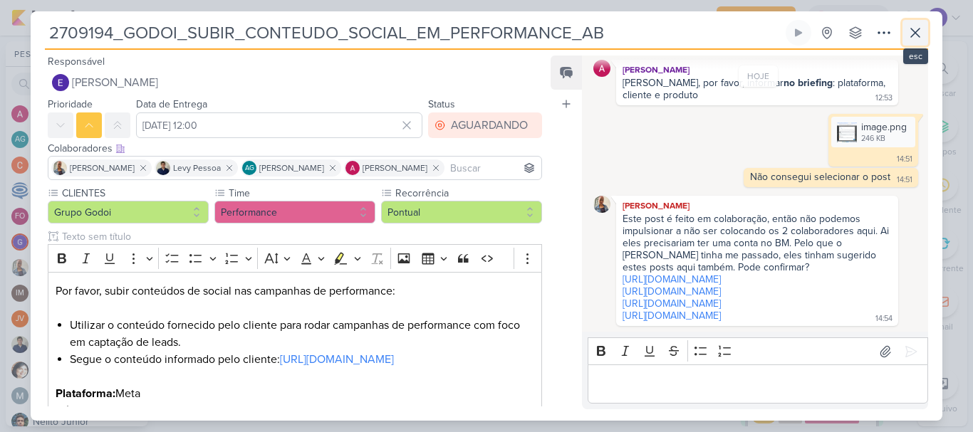
click at [904, 35] on button at bounding box center [915, 33] width 26 height 26
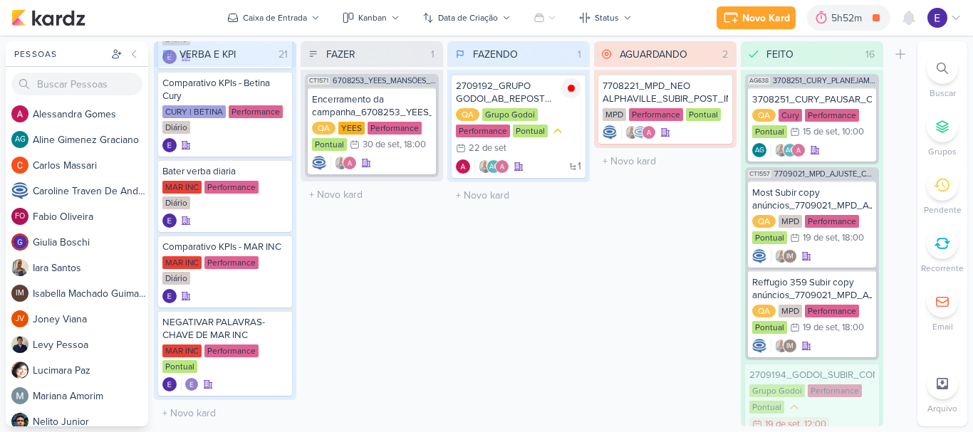
scroll to position [6, 0]
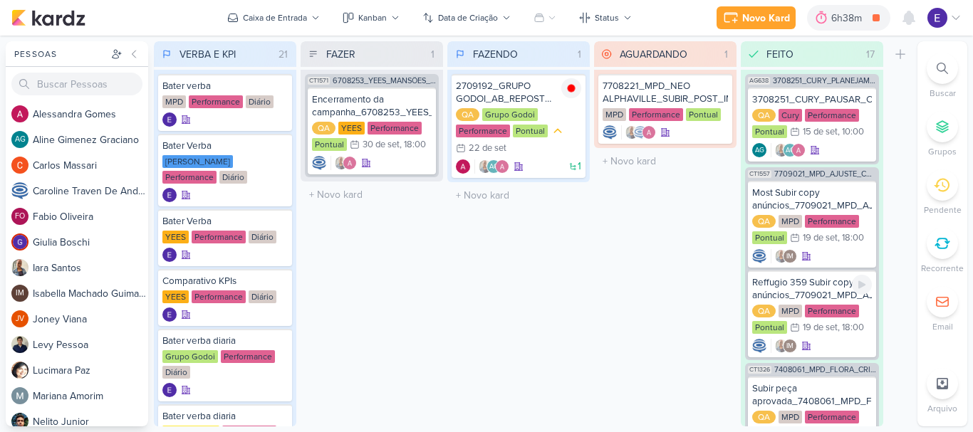
scroll to position [6, 0]
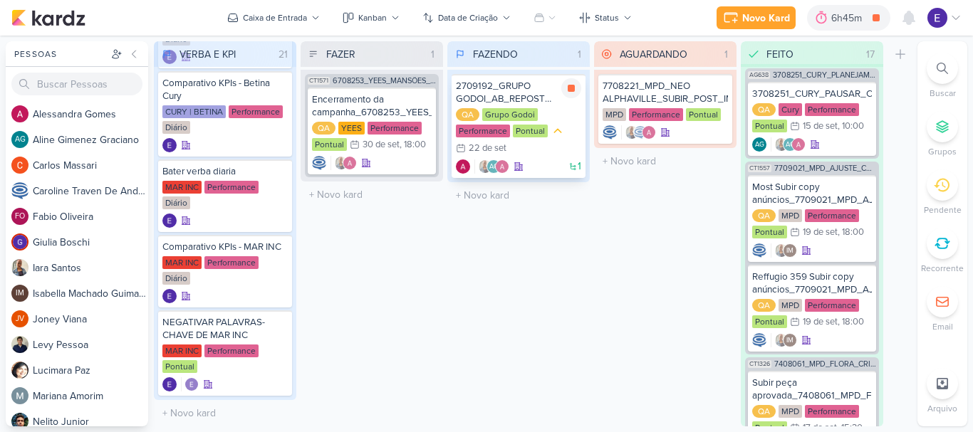
click at [533, 163] on div "1 AG" at bounding box center [518, 167] width 125 height 14
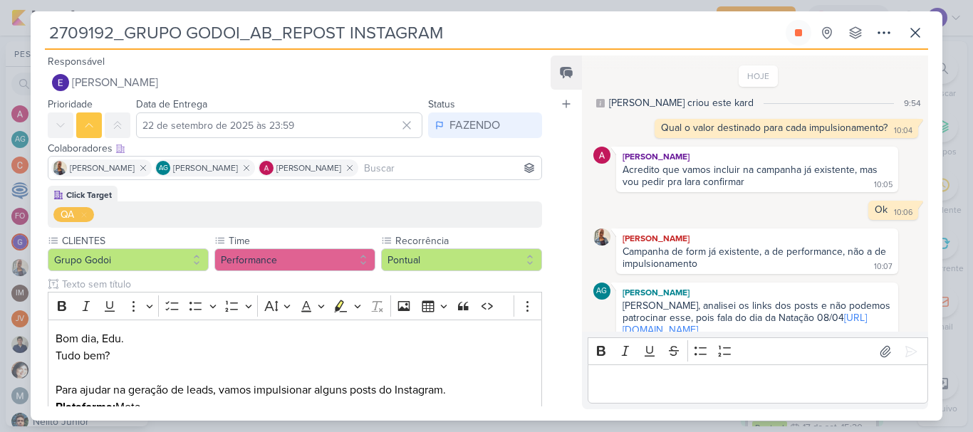
scroll to position [433, 0]
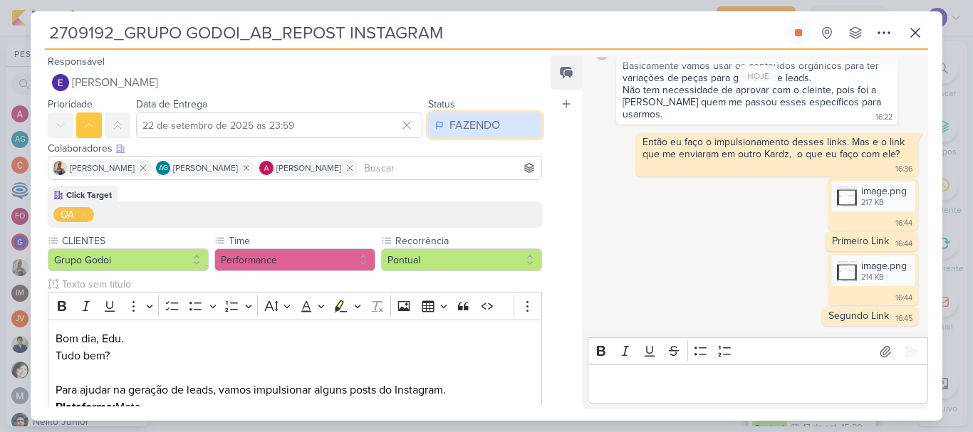
click at [496, 127] on button "FAZENDO" at bounding box center [485, 126] width 114 height 26
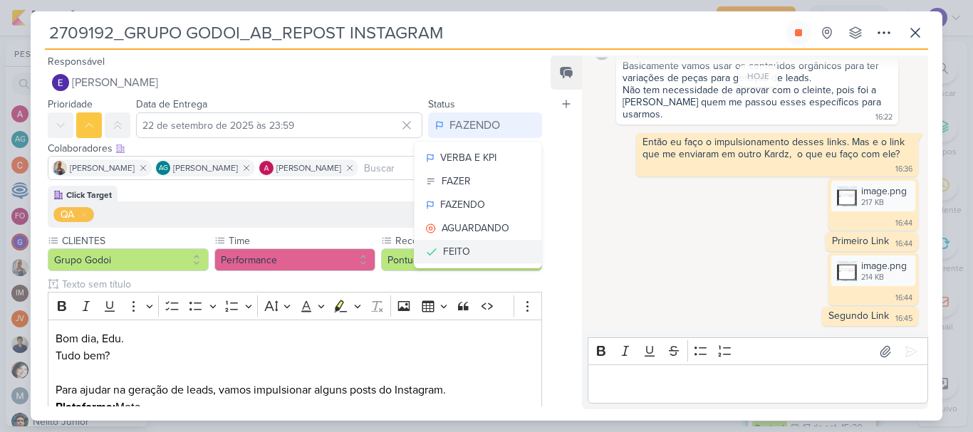
click at [454, 258] on div "FEITO" at bounding box center [456, 251] width 27 height 15
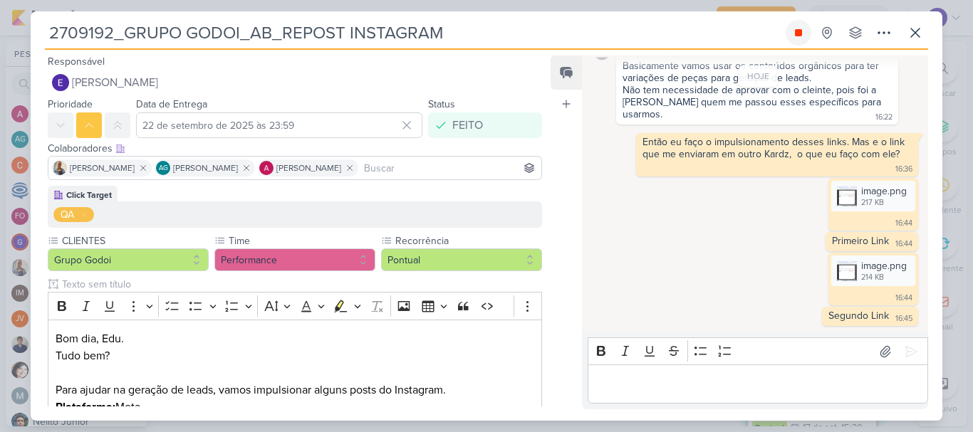
click at [790, 40] on button at bounding box center [799, 33] width 26 height 26
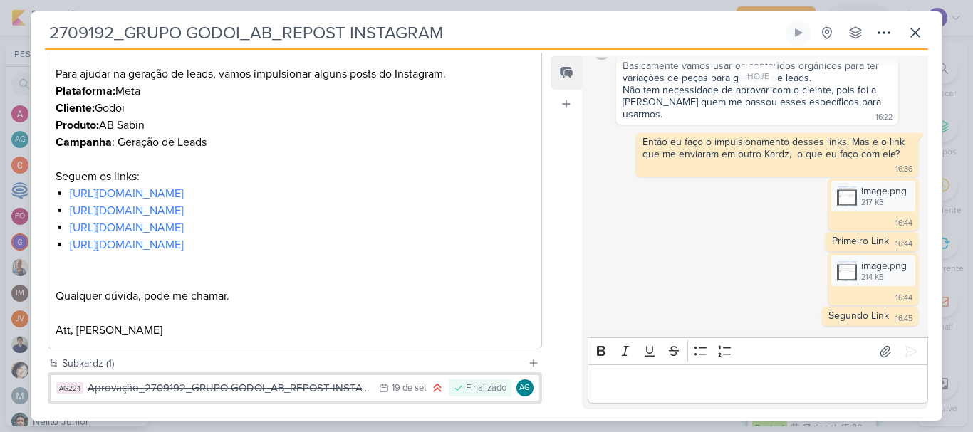
scroll to position [392, 0]
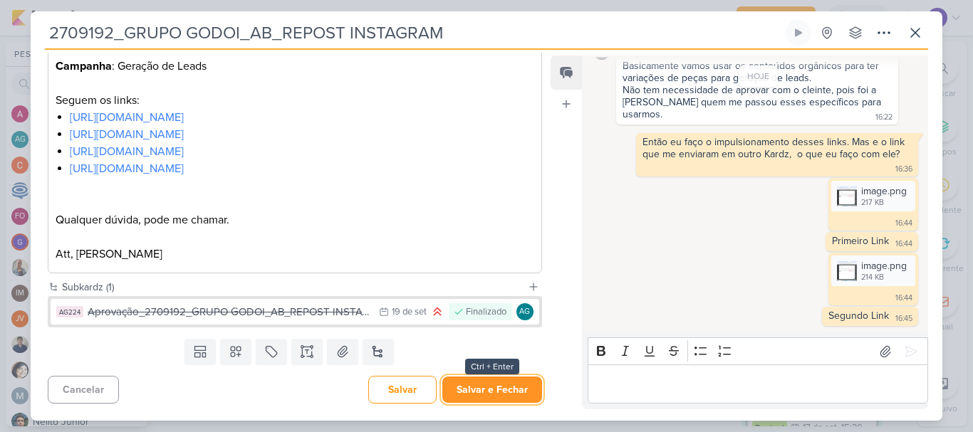
click at [462, 393] on button "Salvar e Fechar" at bounding box center [492, 390] width 100 height 26
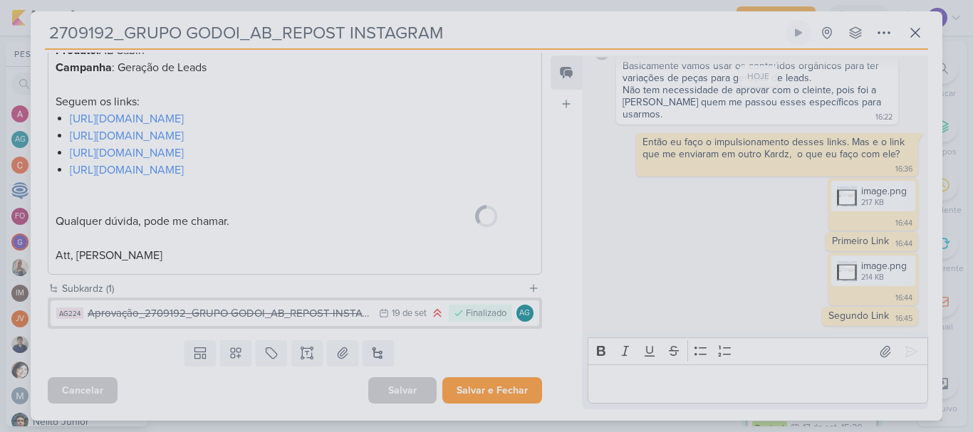
scroll to position [391, 0]
